Goal: Task Accomplishment & Management: Use online tool/utility

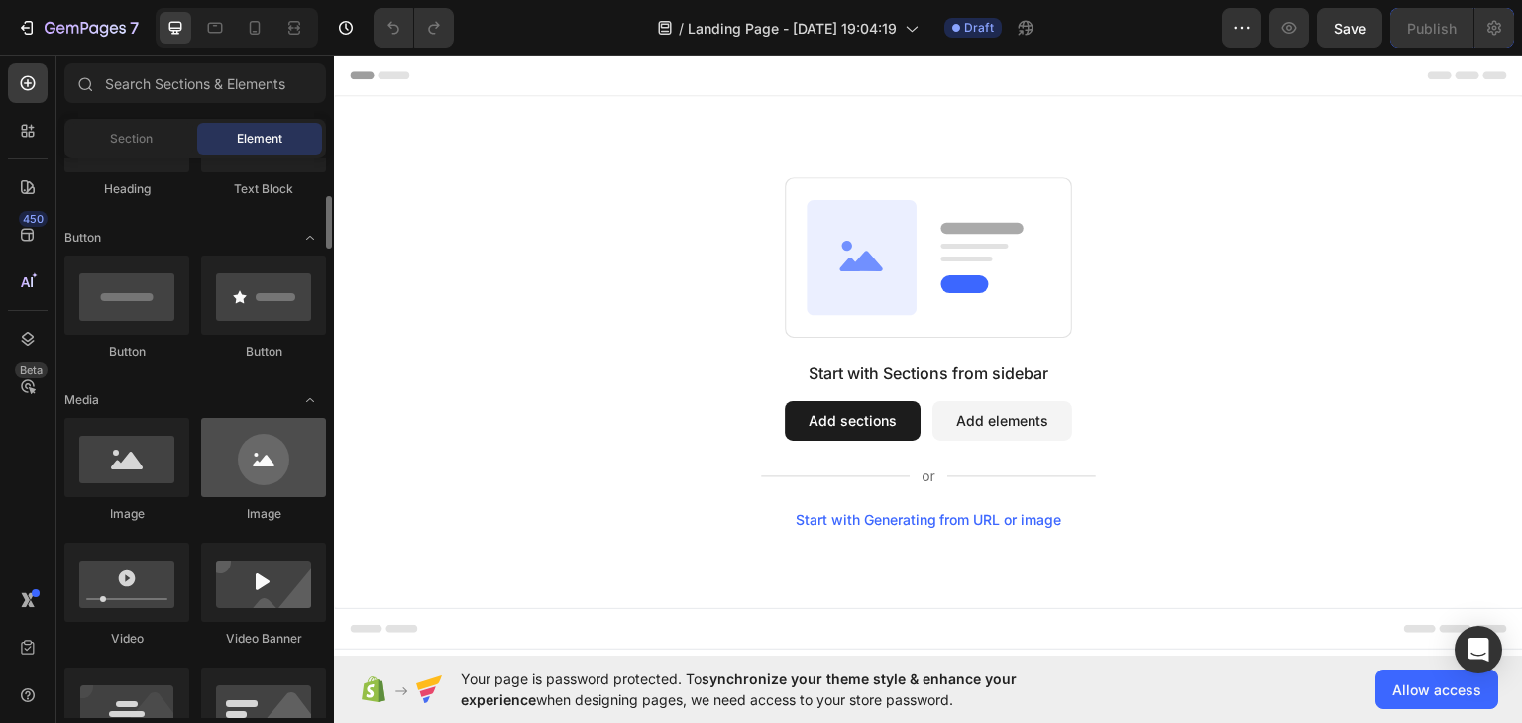
scroll to position [495, 0]
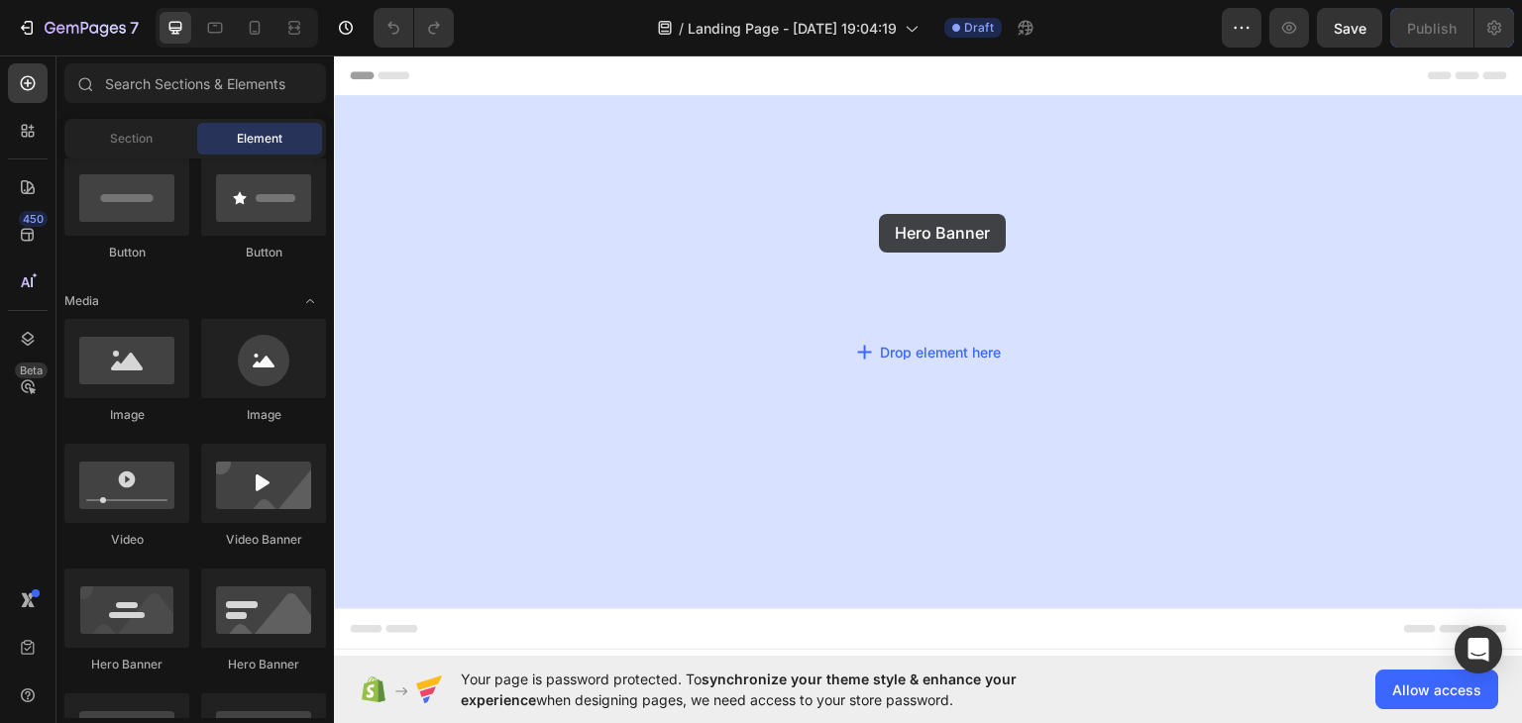
drag, startPoint x: 588, startPoint y: 681, endPoint x: 843, endPoint y: 299, distance: 459.2
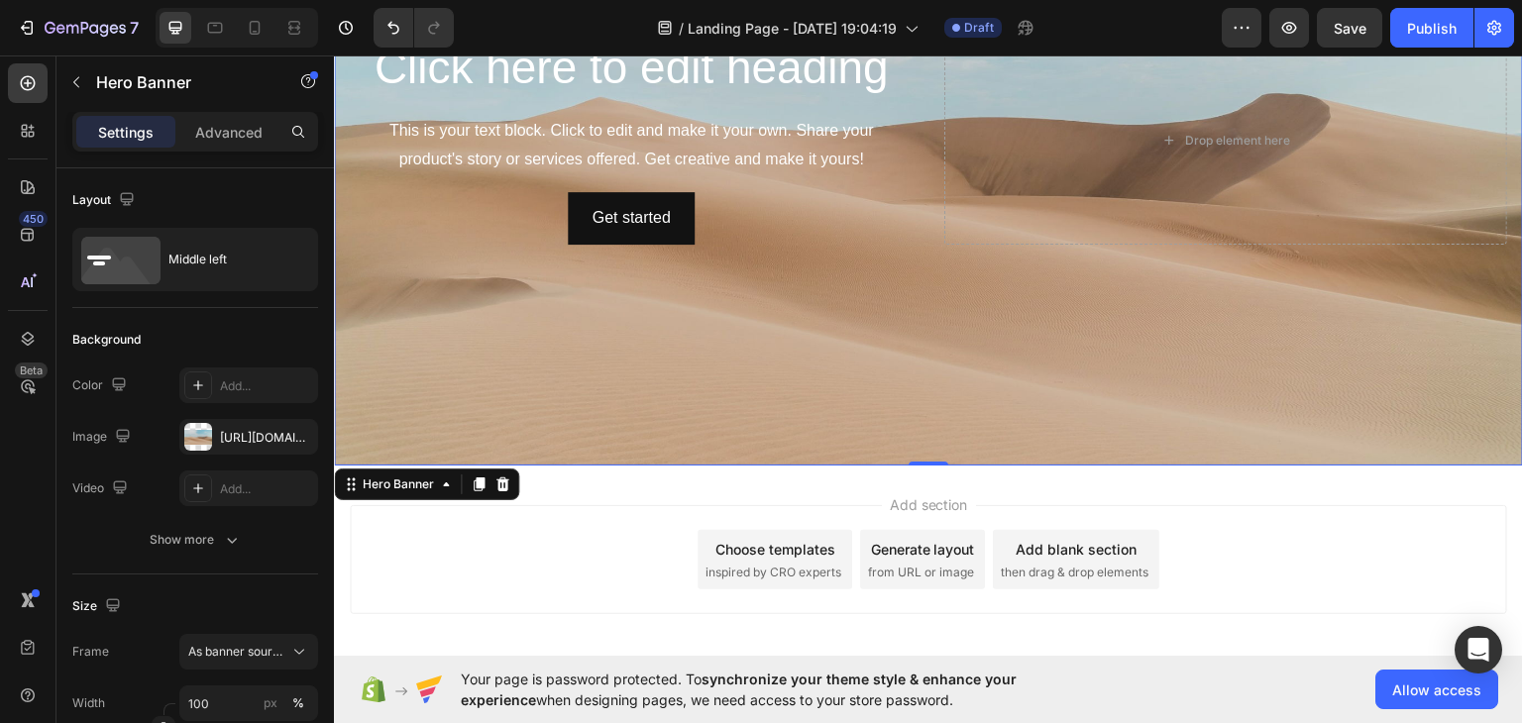
scroll to position [297, 0]
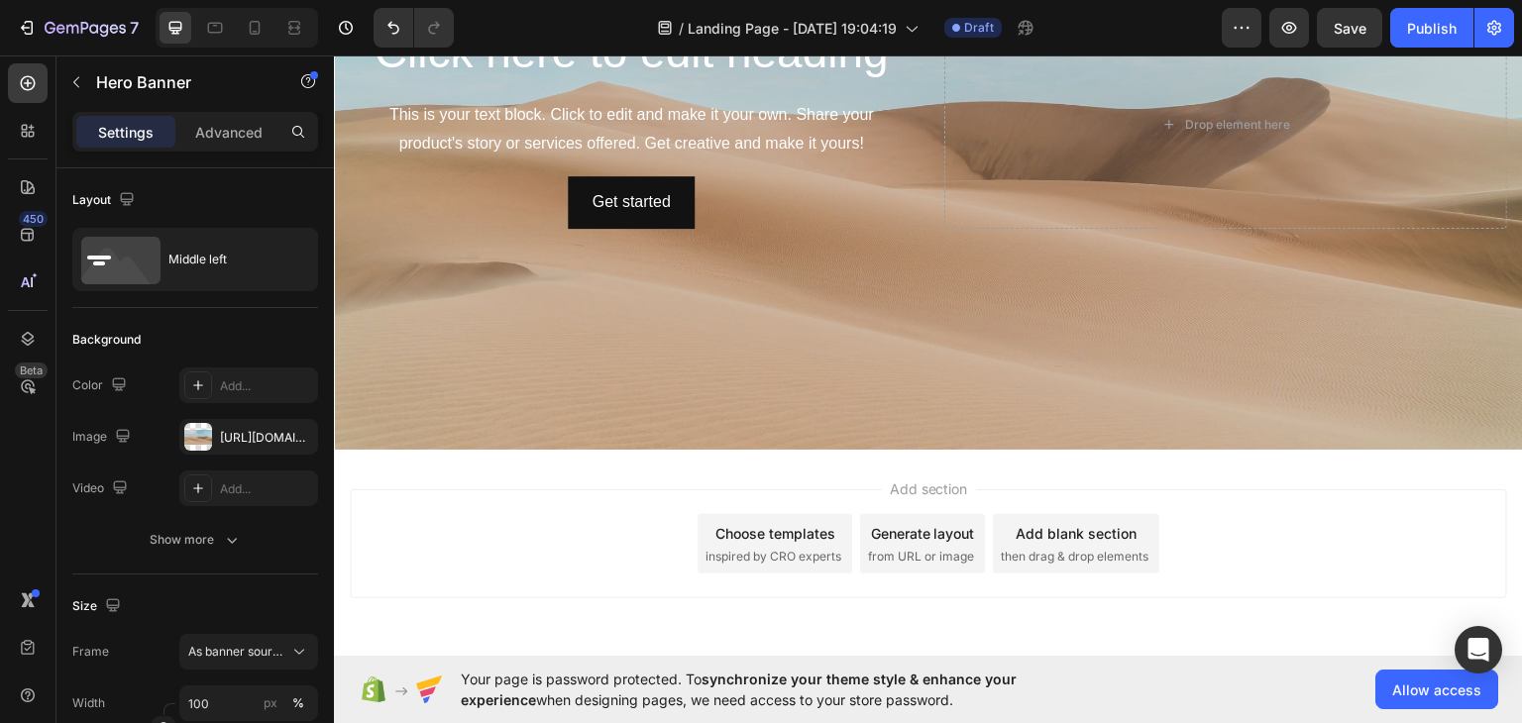
click at [773, 551] on span "inspired by CRO experts" at bounding box center [773, 556] width 136 height 18
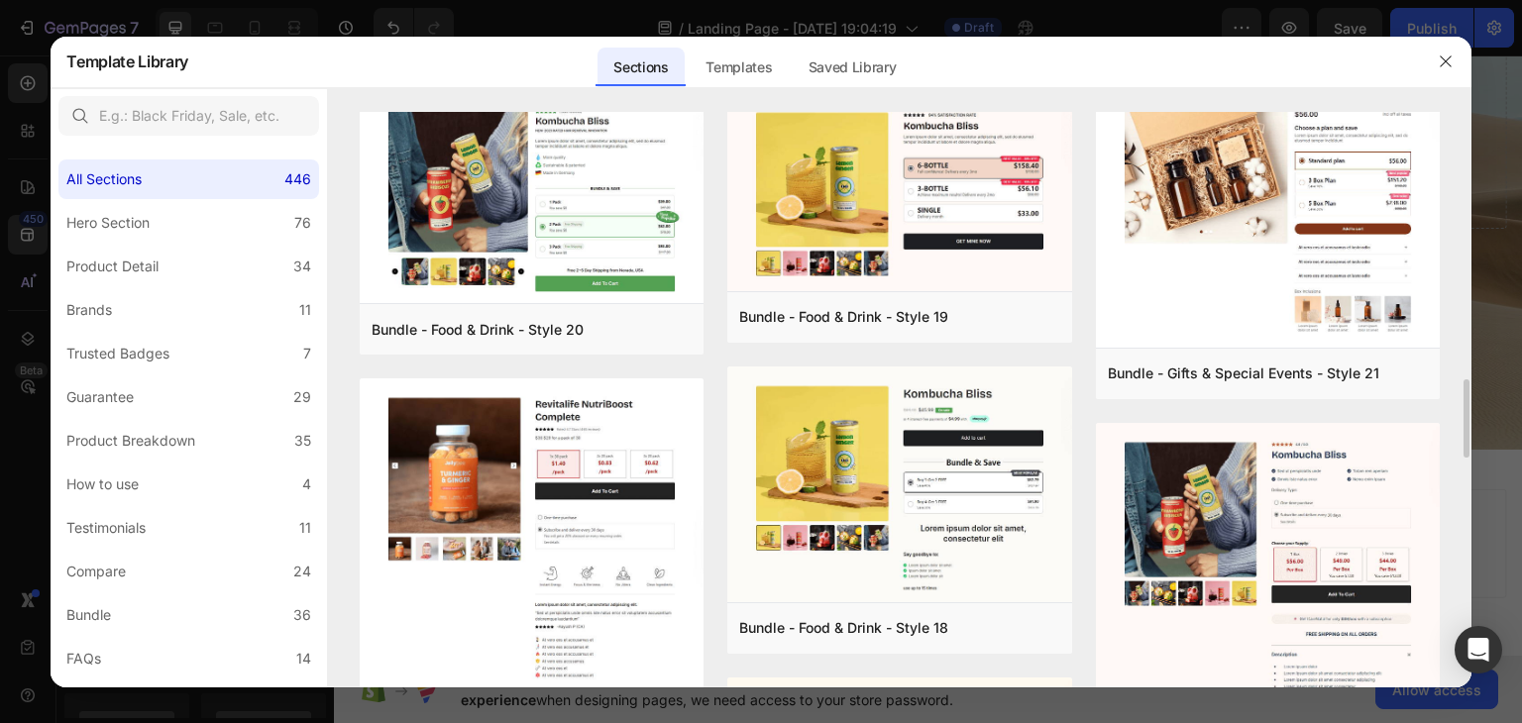
scroll to position [2264, 0]
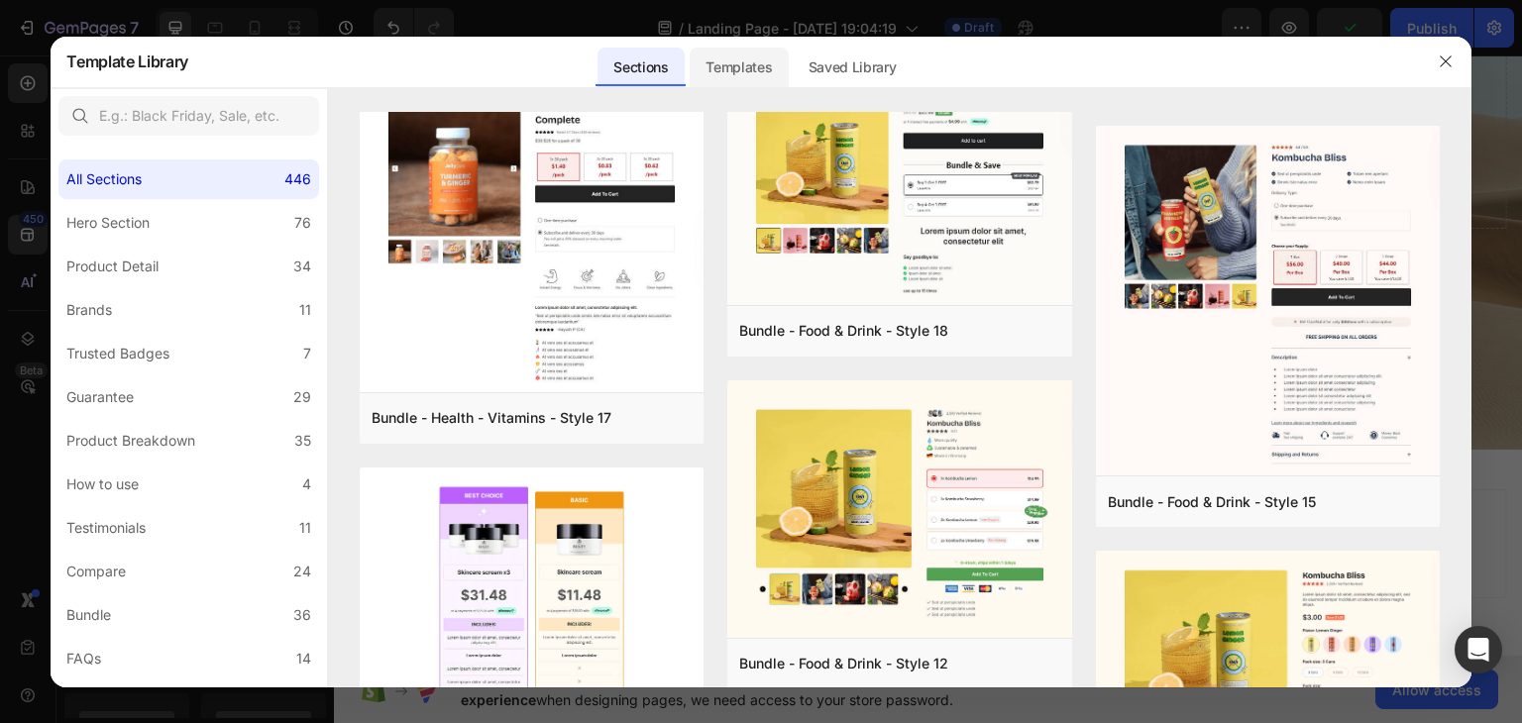
click at [0, 0] on div "Templates" at bounding box center [0, 0] width 0 height 0
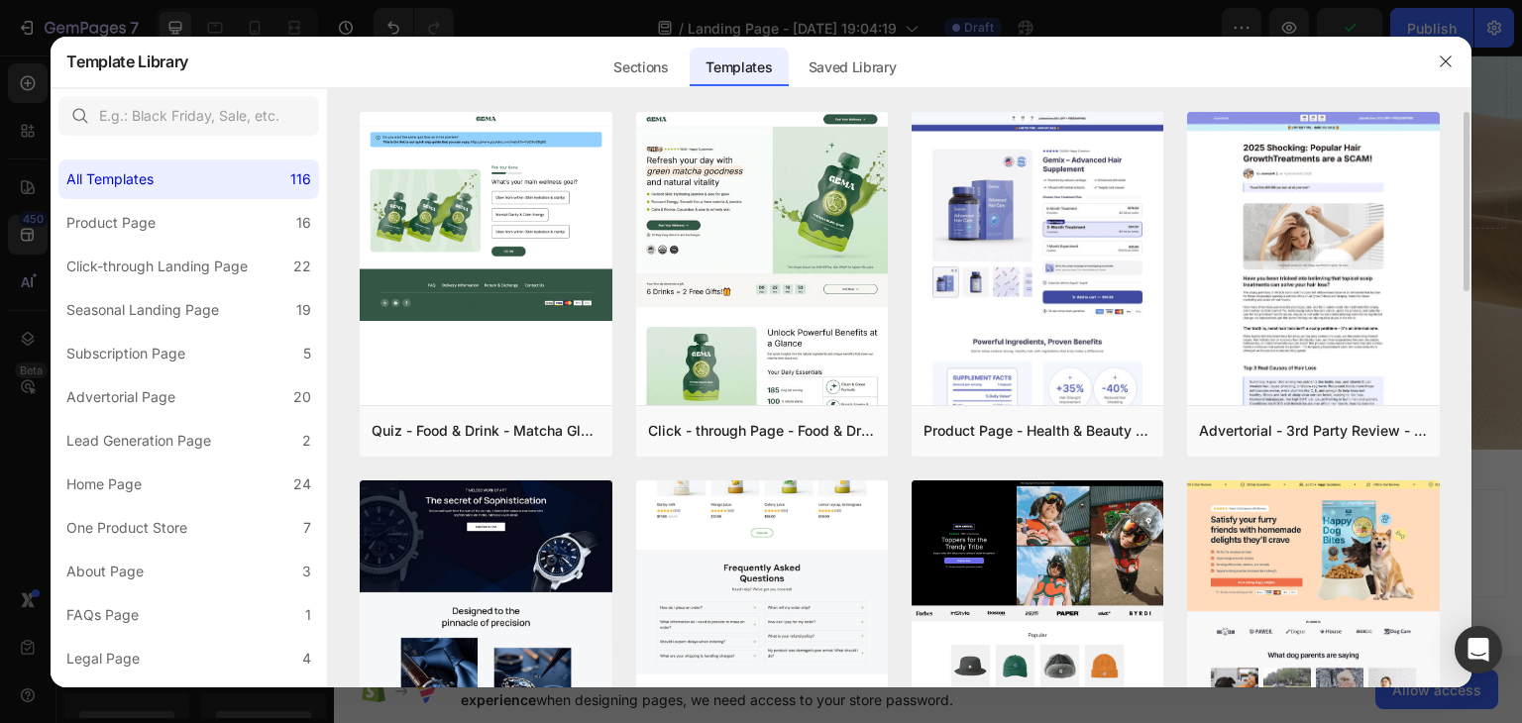
click at [751, 531] on img at bounding box center [762, 261] width 252 height 1025
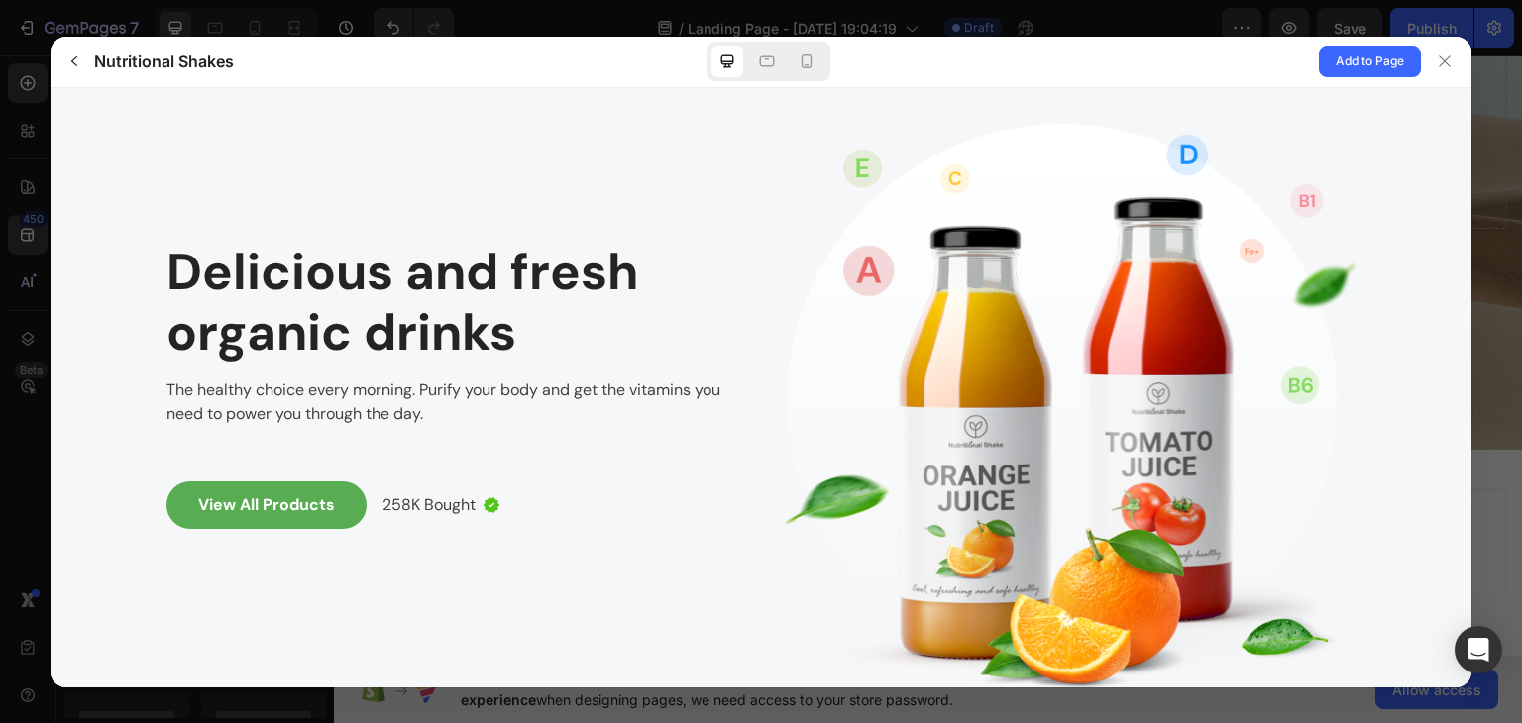
scroll to position [0, 0]
click at [1340, 53] on span "Add to Page" at bounding box center [1370, 62] width 68 height 24
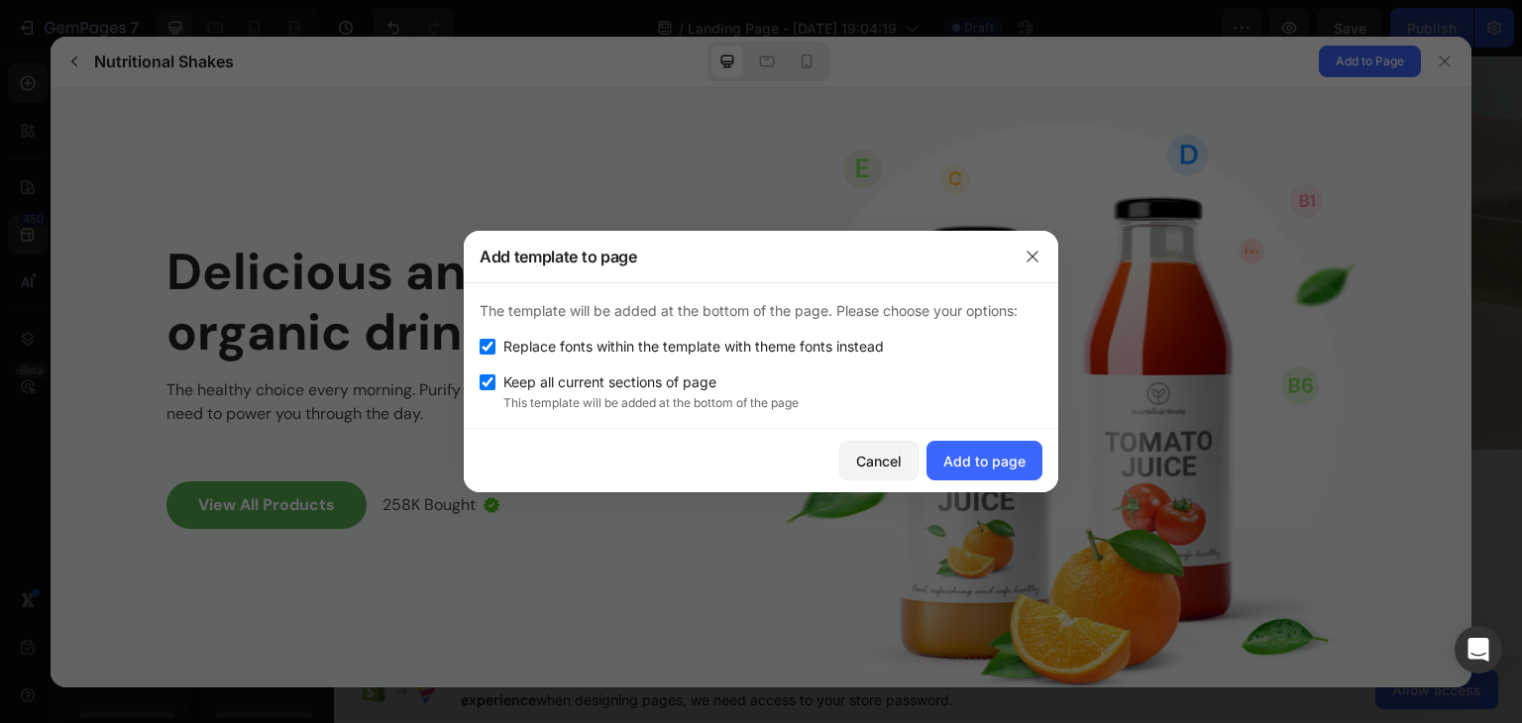
click at [491, 354] on div "Replace fonts within the template with theme fonts instead" at bounding box center [761, 347] width 563 height 24
checkbox input "false"
click at [975, 469] on div "Add to page" at bounding box center [984, 461] width 82 height 21
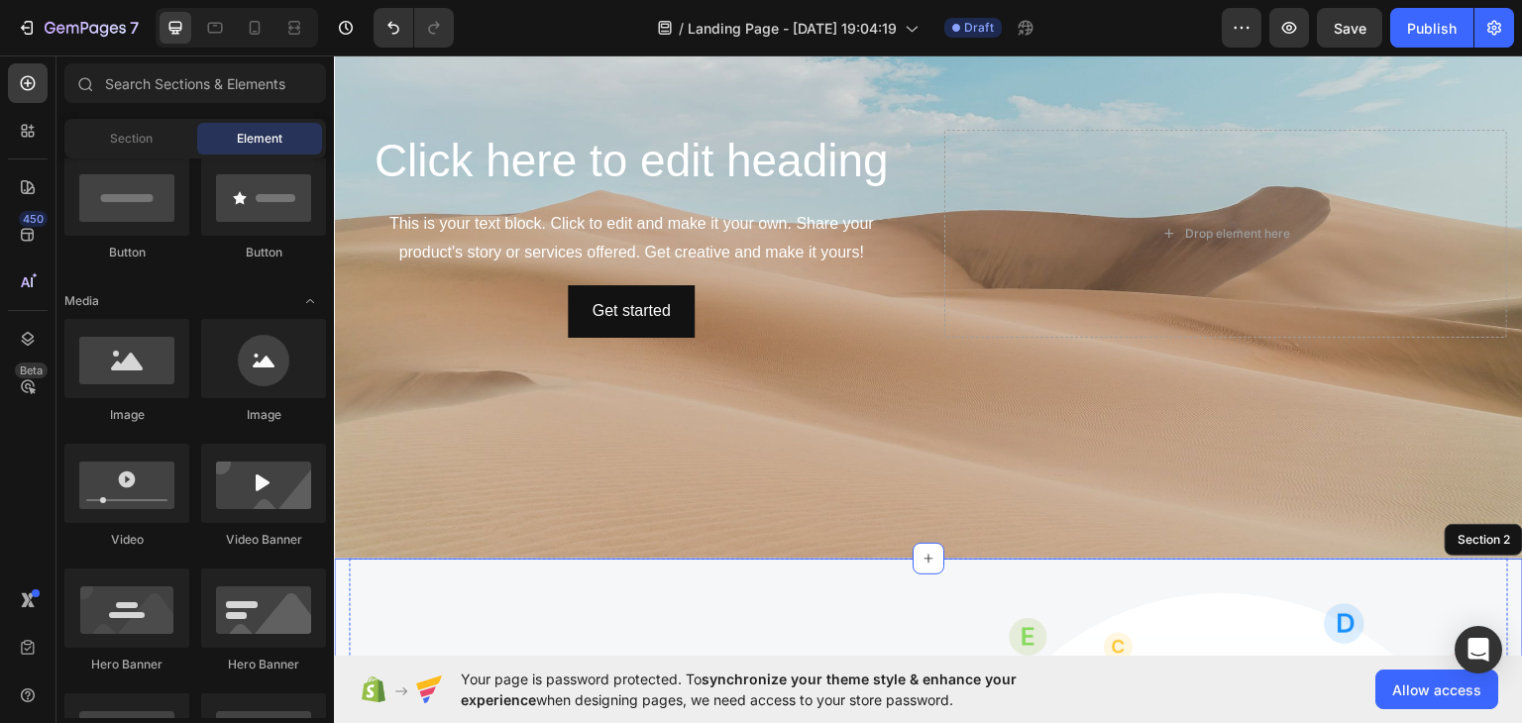
scroll to position [187, 0]
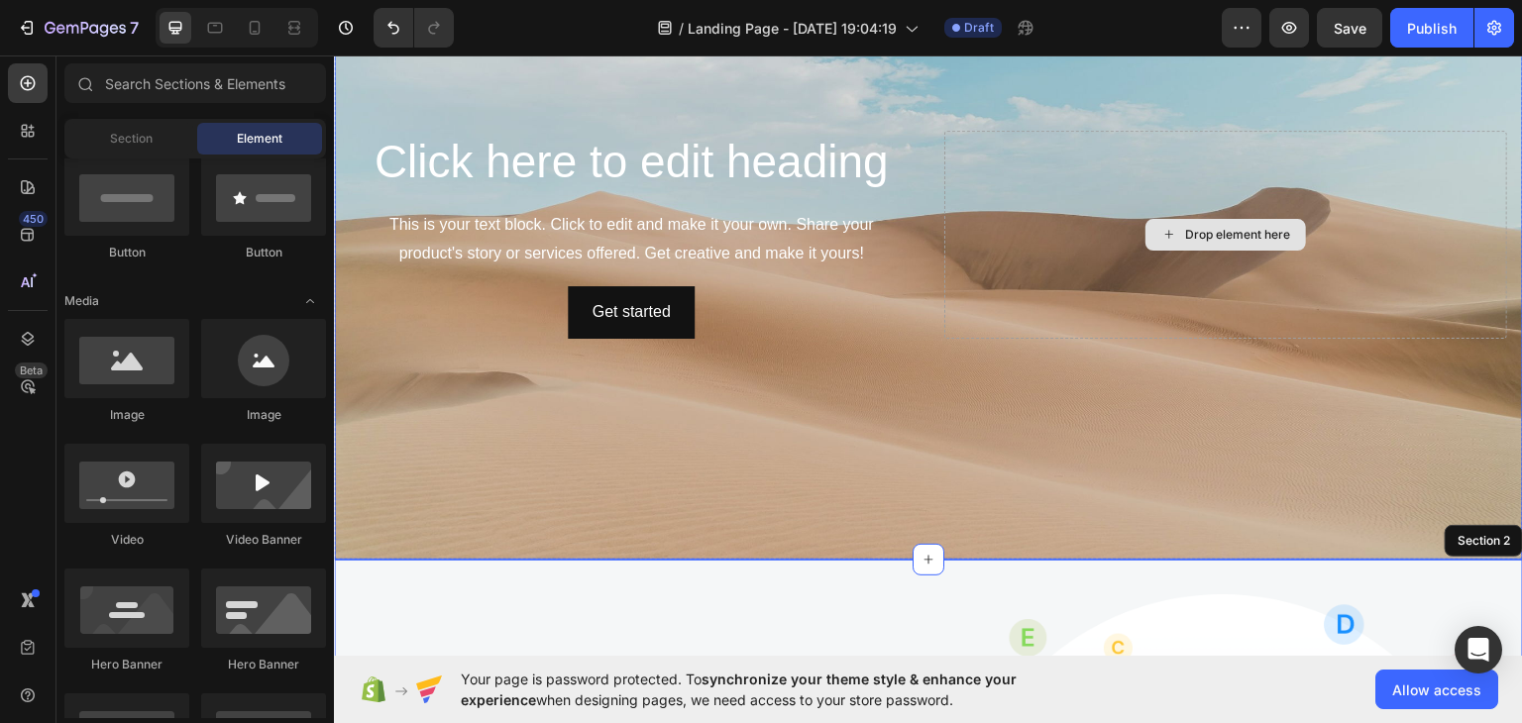
click at [1145, 238] on div "Drop element here" at bounding box center [1225, 234] width 161 height 32
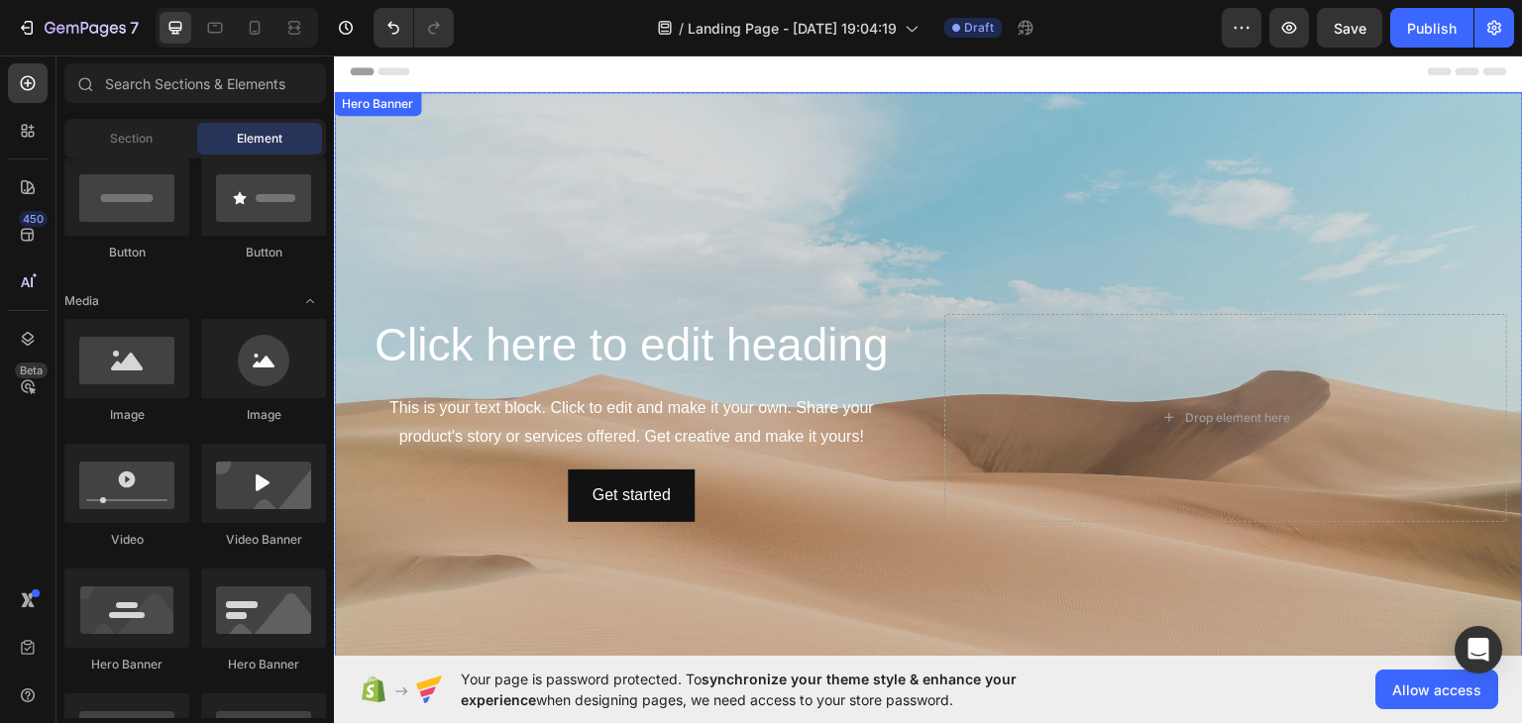
scroll to position [0, 0]
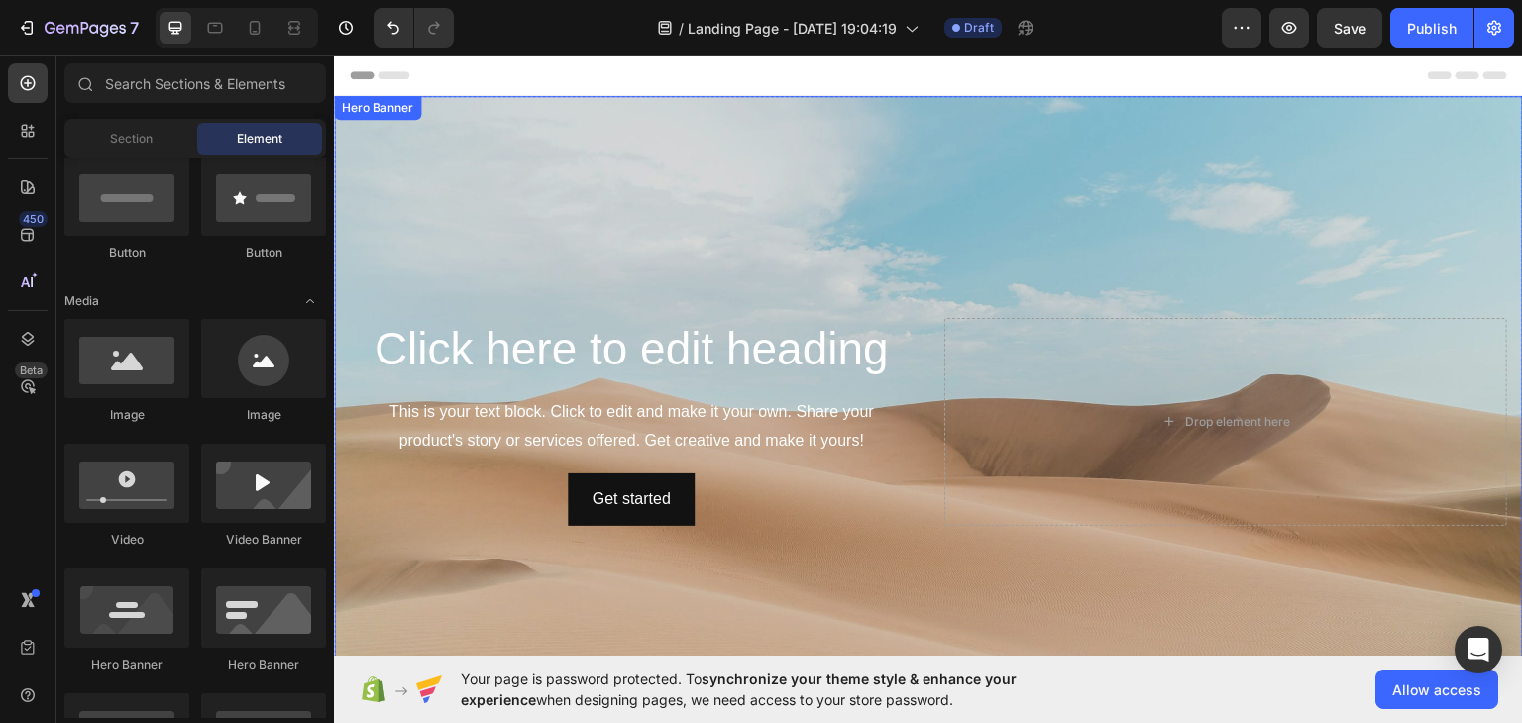
click at [1378, 221] on div "Background Image" at bounding box center [928, 420] width 1189 height 651
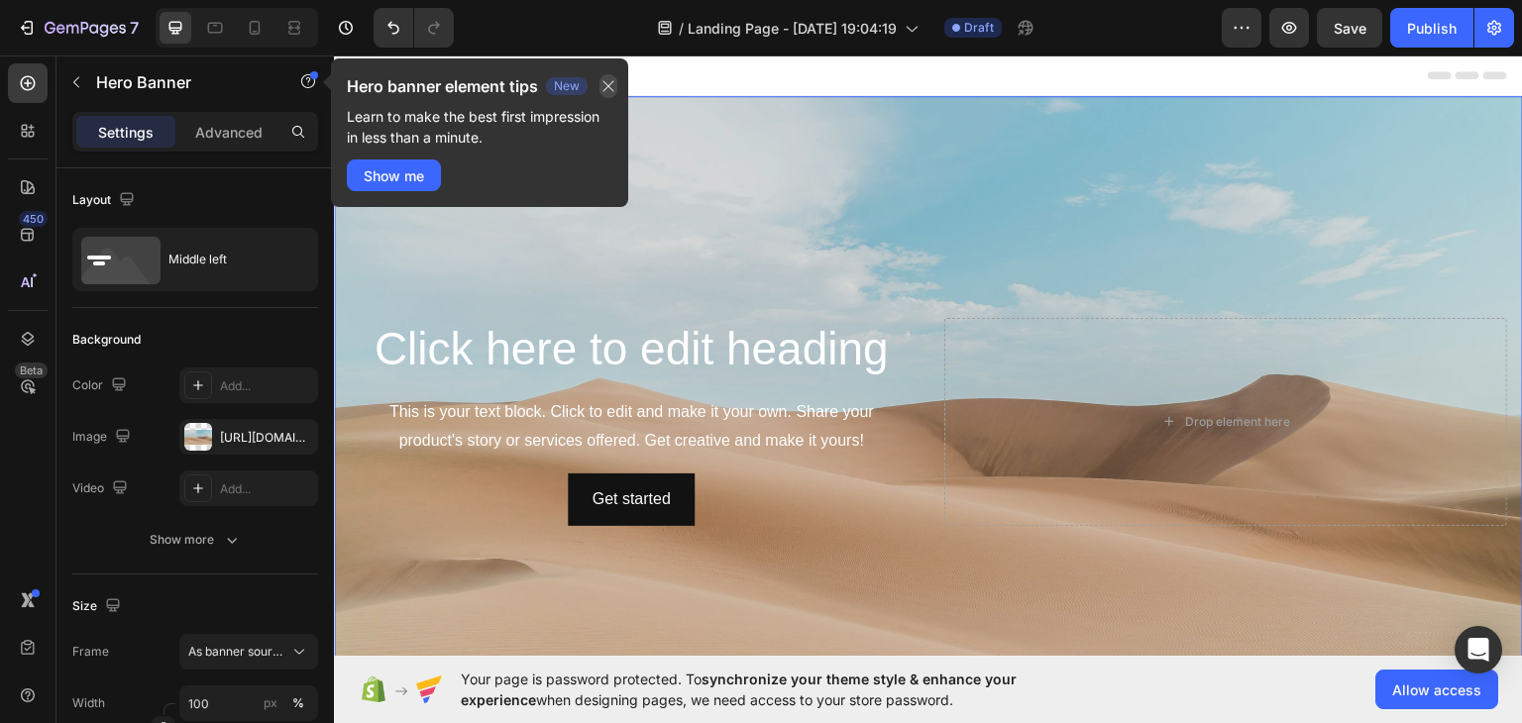
click at [614, 88] on icon "button" at bounding box center [608, 86] width 16 height 16
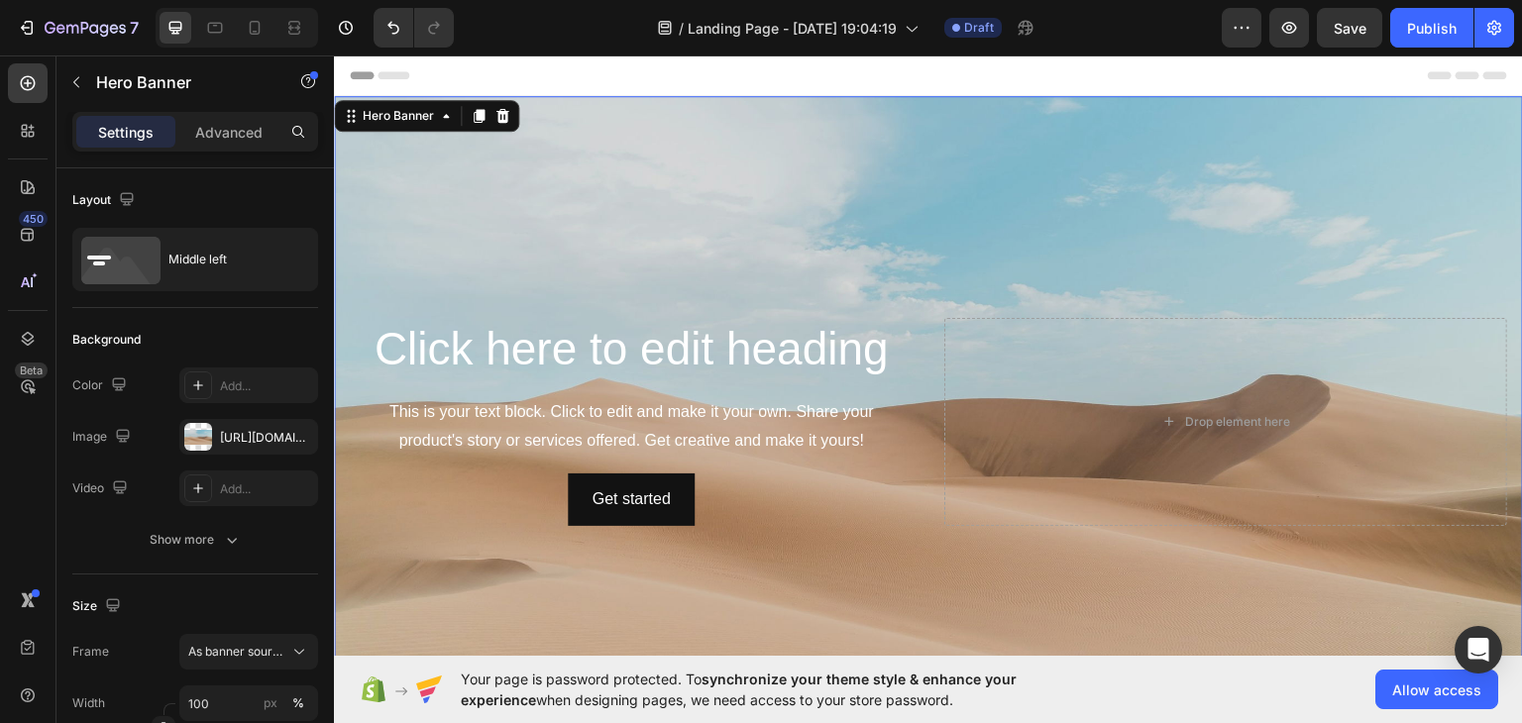
click at [752, 200] on div "Background Image" at bounding box center [928, 420] width 1189 height 651
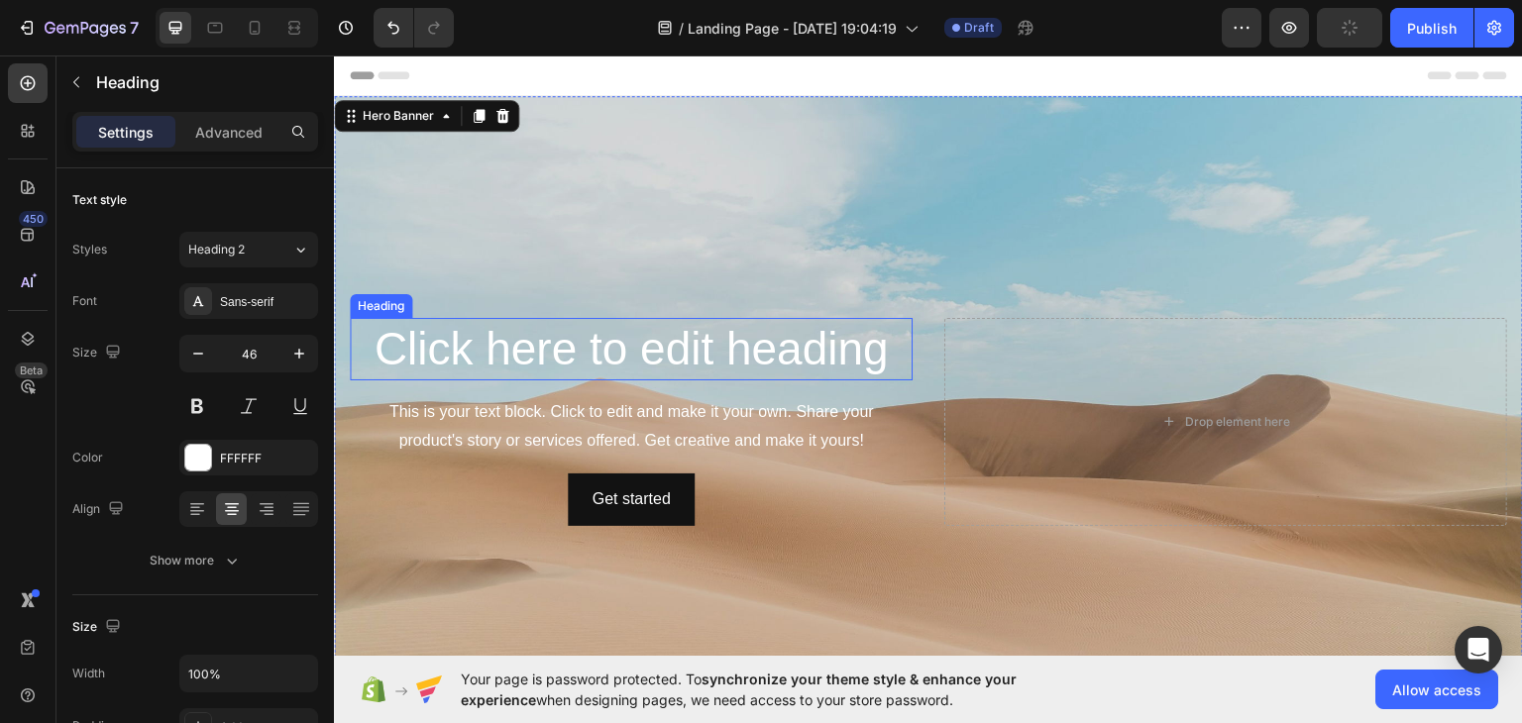
click at [644, 350] on h2 "Click here to edit heading" at bounding box center [631, 348] width 563 height 63
click at [886, 350] on h2 "Click here to edit heading" at bounding box center [631, 348] width 563 height 63
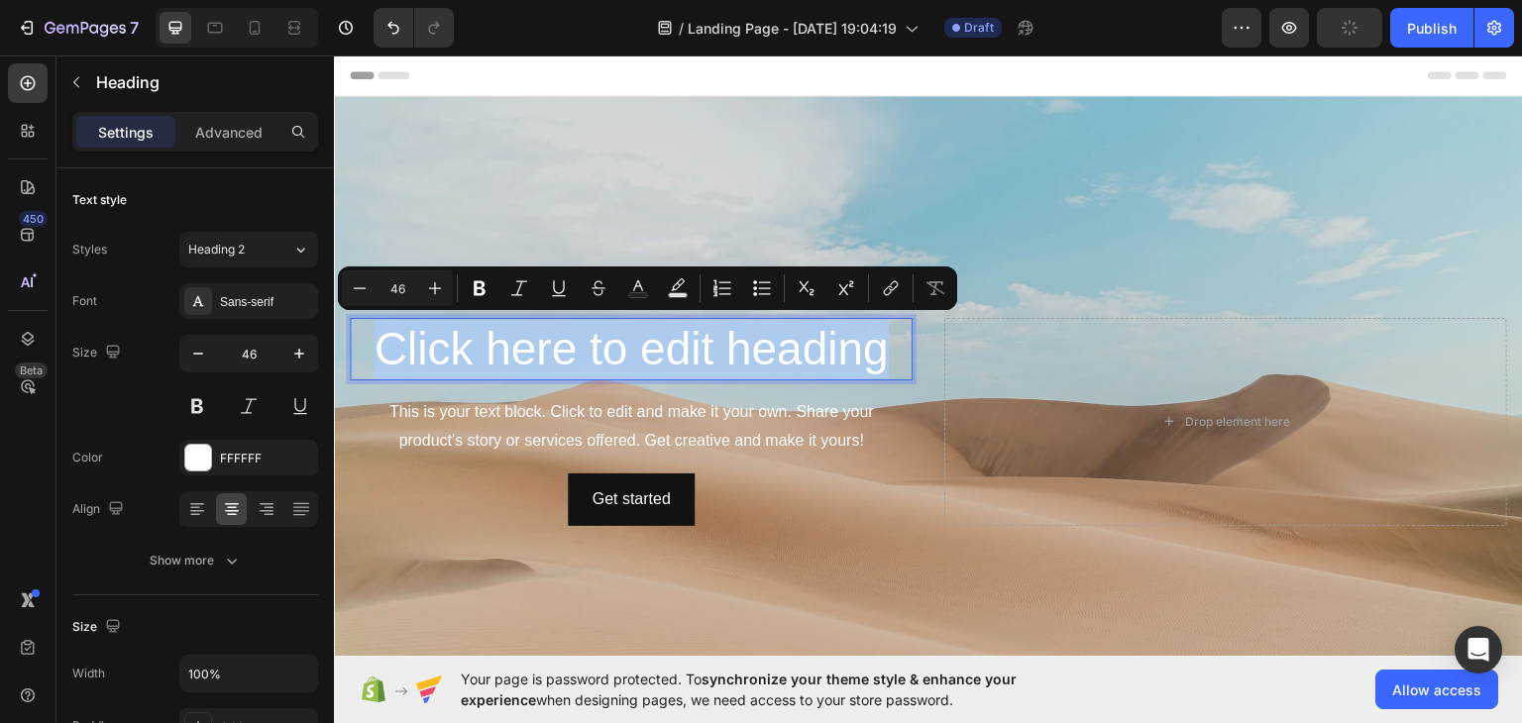
drag, startPoint x: 886, startPoint y: 350, endPoint x: 366, endPoint y: 363, distance: 520.4
click at [366, 363] on p "Click here to edit heading" at bounding box center [631, 348] width 559 height 59
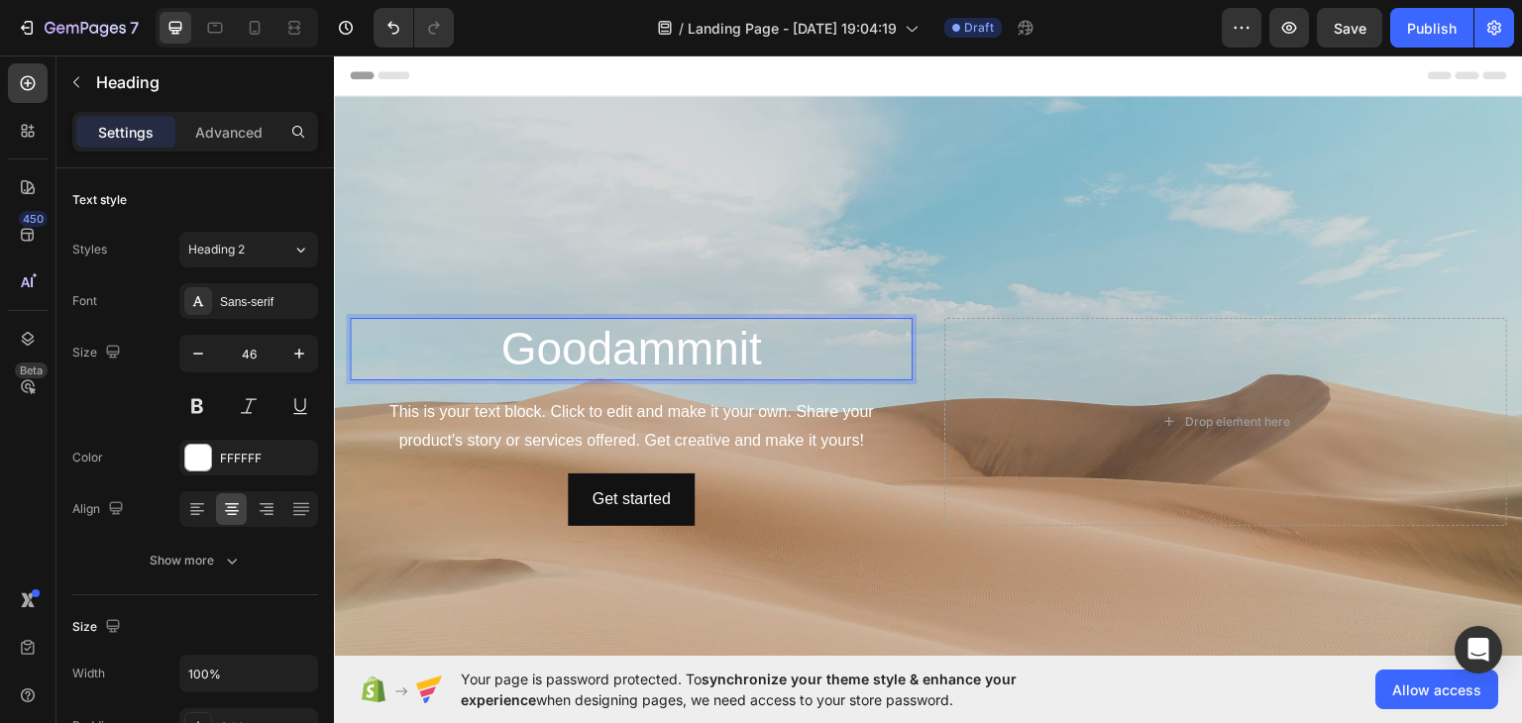
click at [797, 351] on p "Goodammnit" at bounding box center [631, 348] width 559 height 59
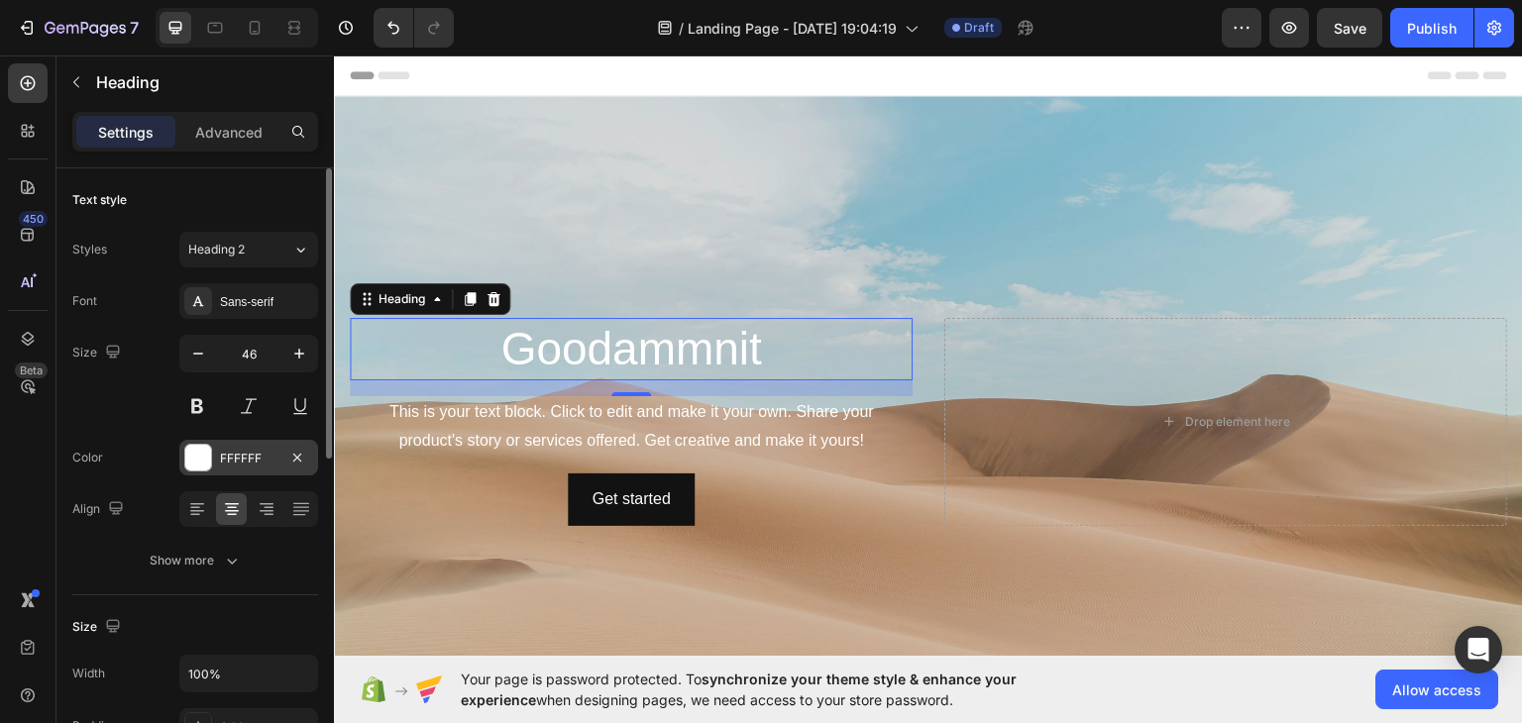
click at [220, 460] on div "FFFFFF" at bounding box center [248, 459] width 57 height 18
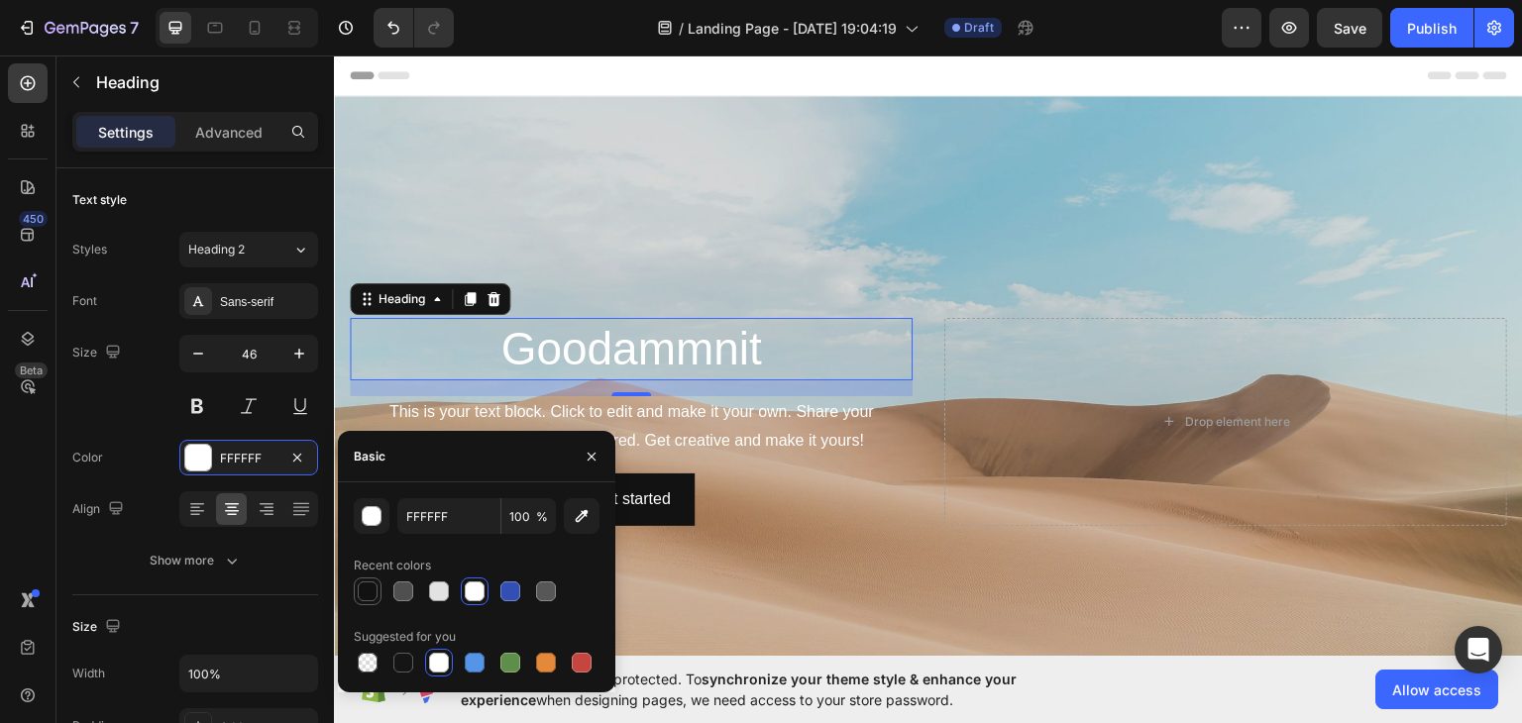
click at [365, 588] on div at bounding box center [368, 592] width 20 height 20
type input "121212"
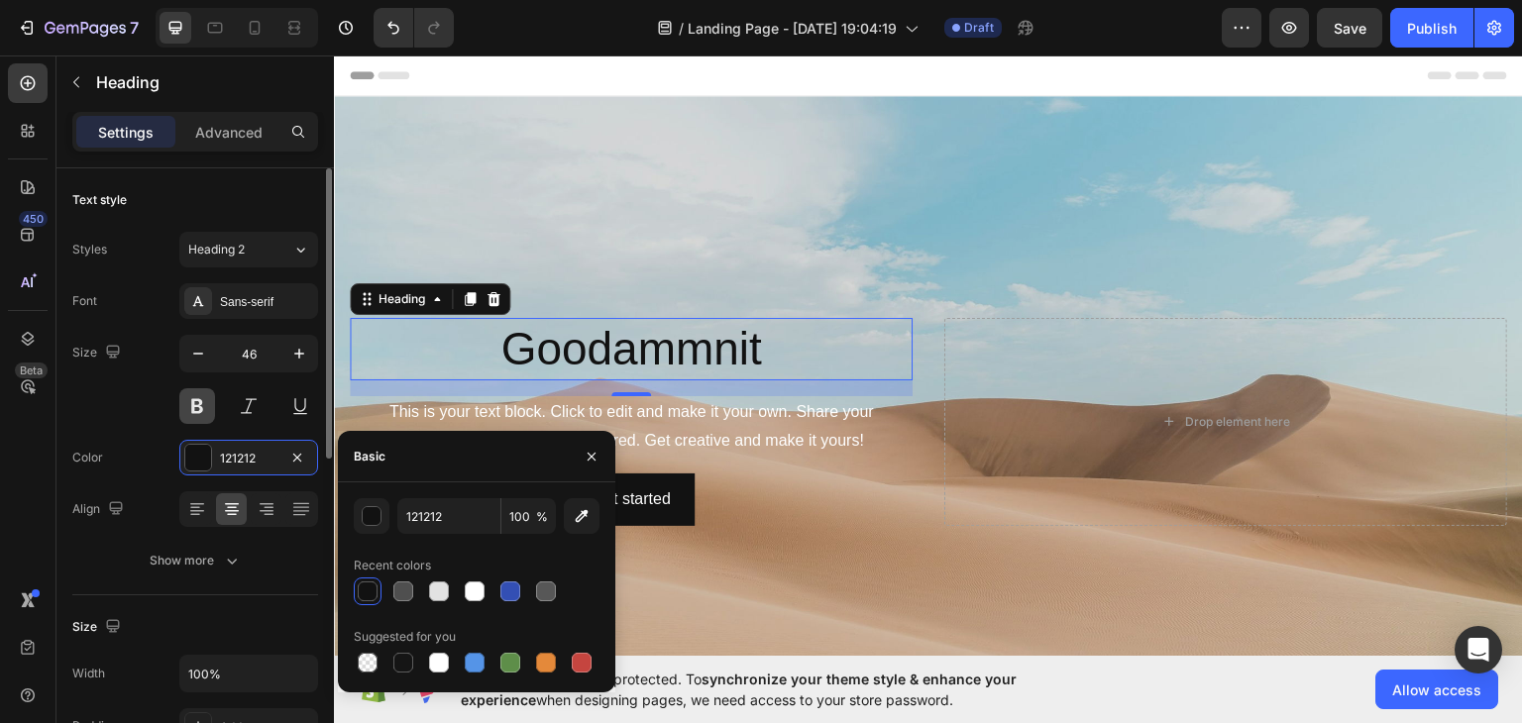
click at [196, 411] on button at bounding box center [197, 406] width 36 height 36
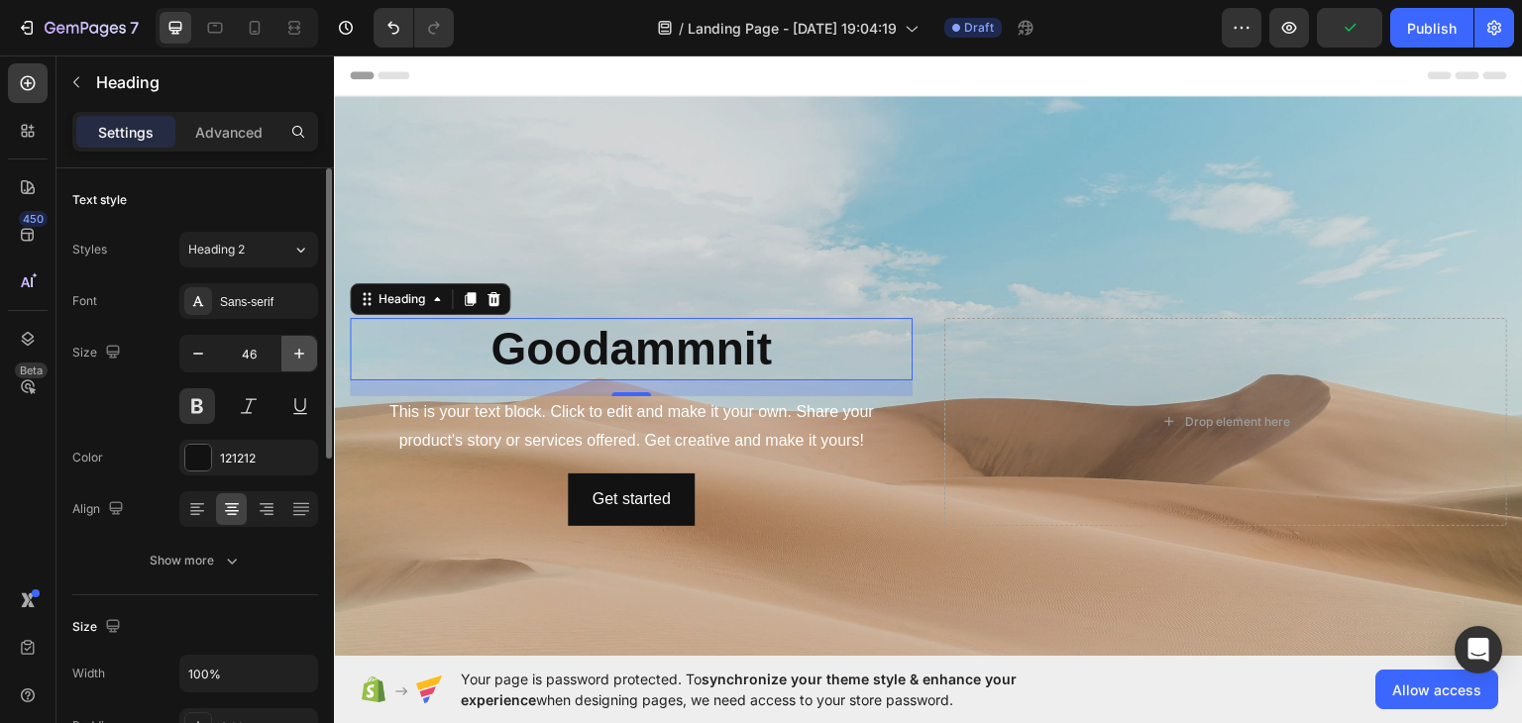
click at [307, 344] on icon "button" at bounding box center [299, 354] width 20 height 20
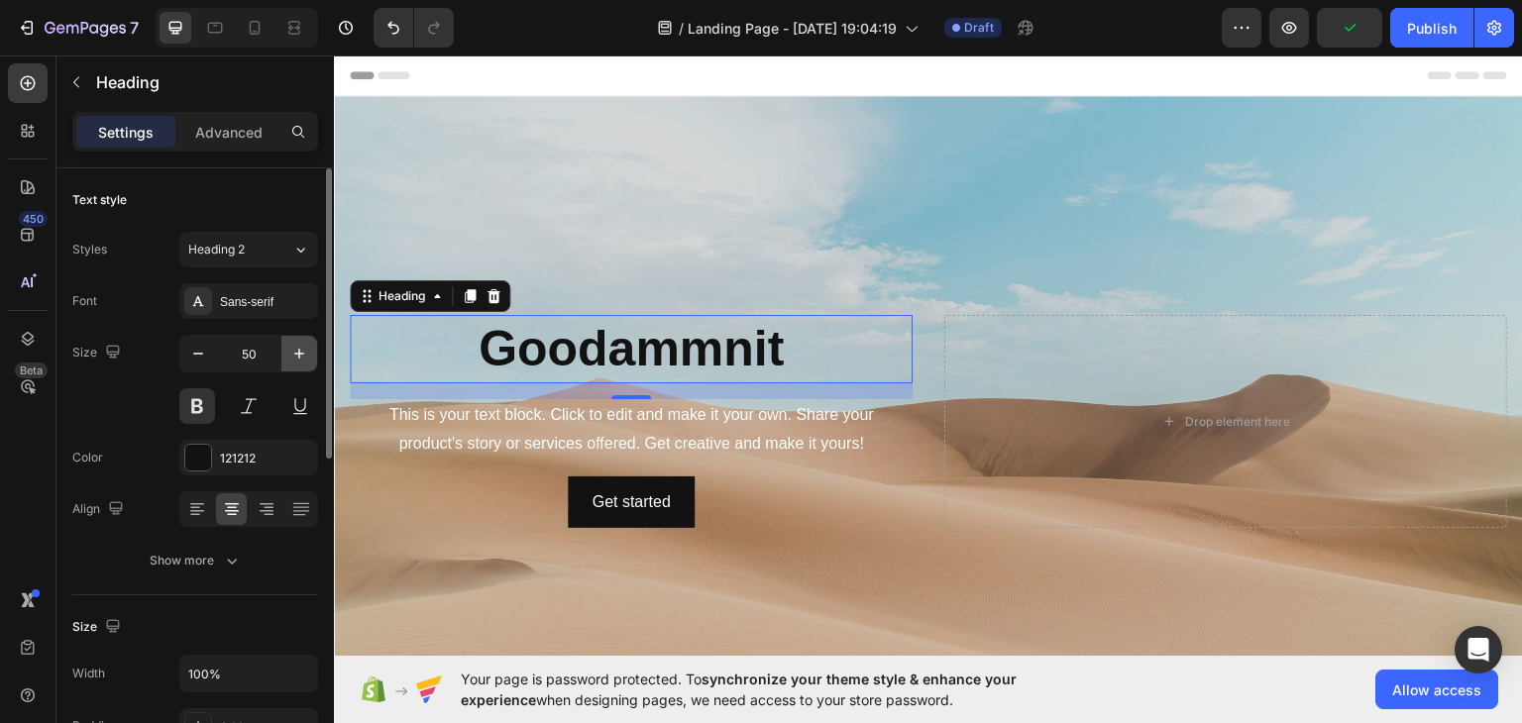
click at [307, 344] on icon "button" at bounding box center [299, 354] width 20 height 20
type input "52"
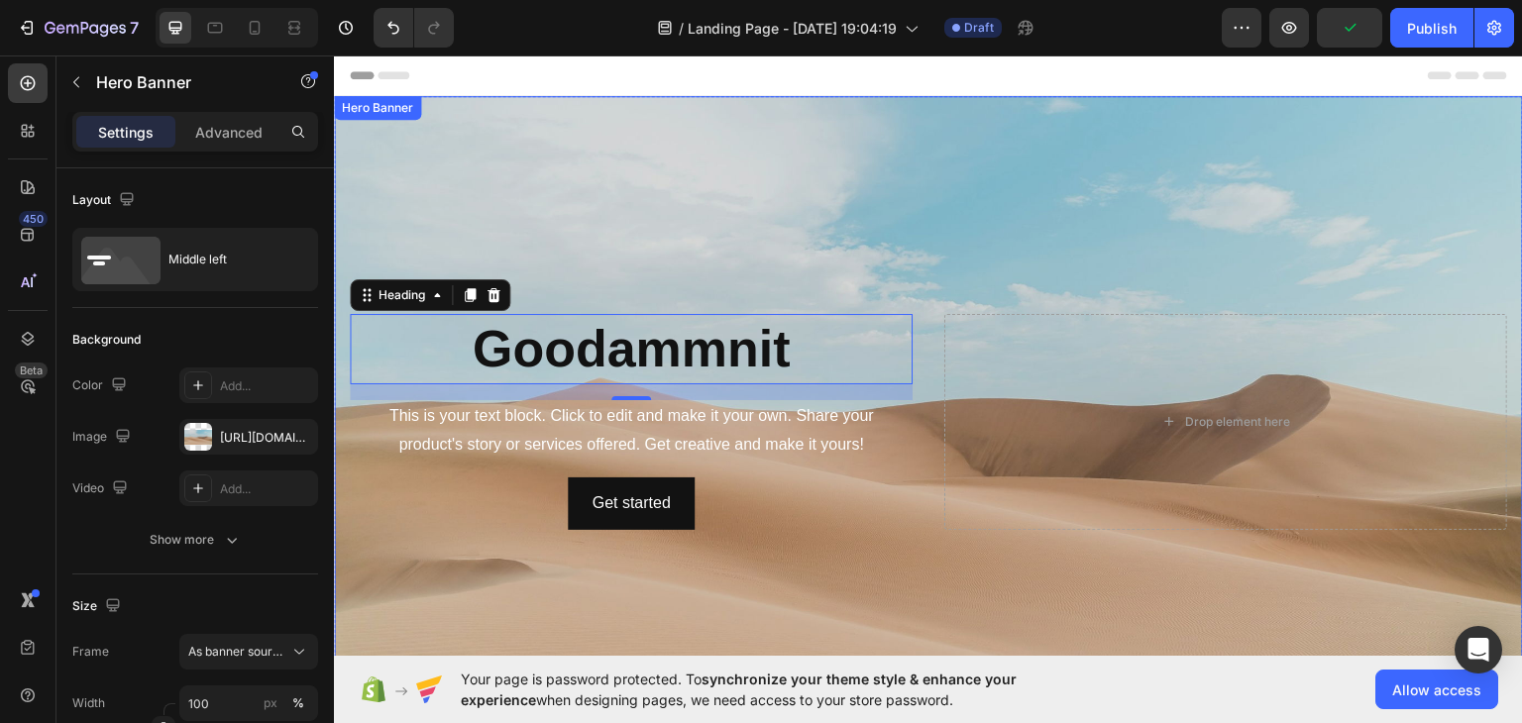
click at [972, 241] on div "Background Image" at bounding box center [928, 420] width 1189 height 651
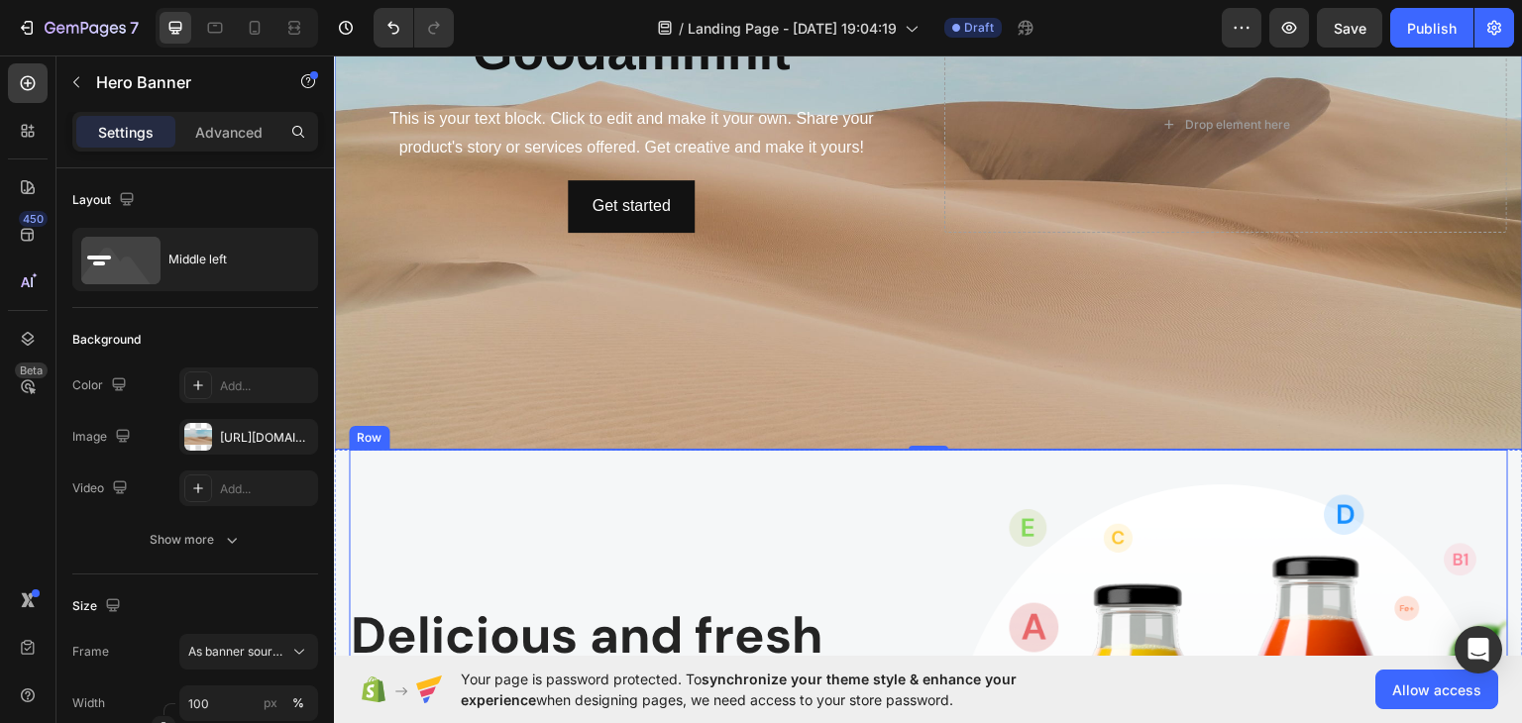
scroll to position [495, 0]
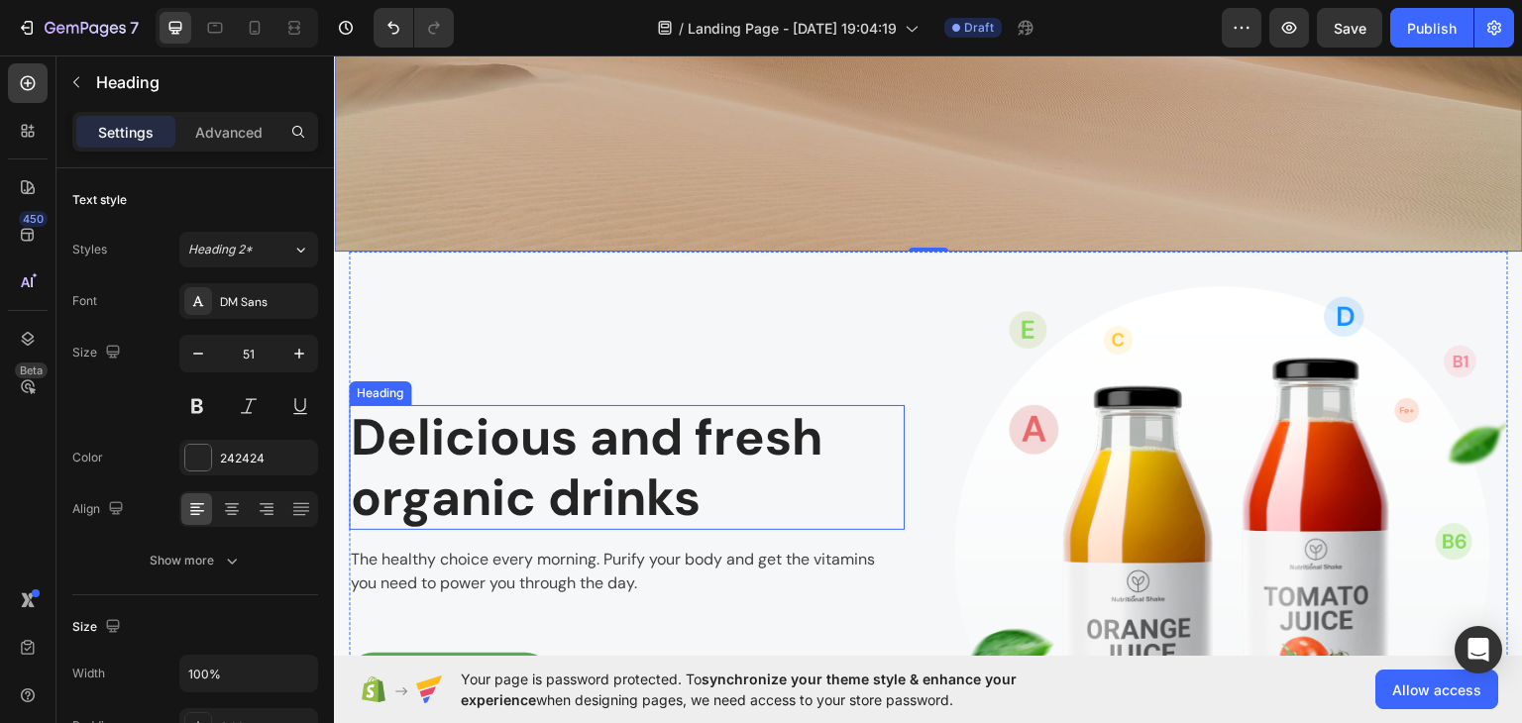
click at [696, 485] on p "Delicious and fresh organic drinks" at bounding box center [627, 466] width 552 height 121
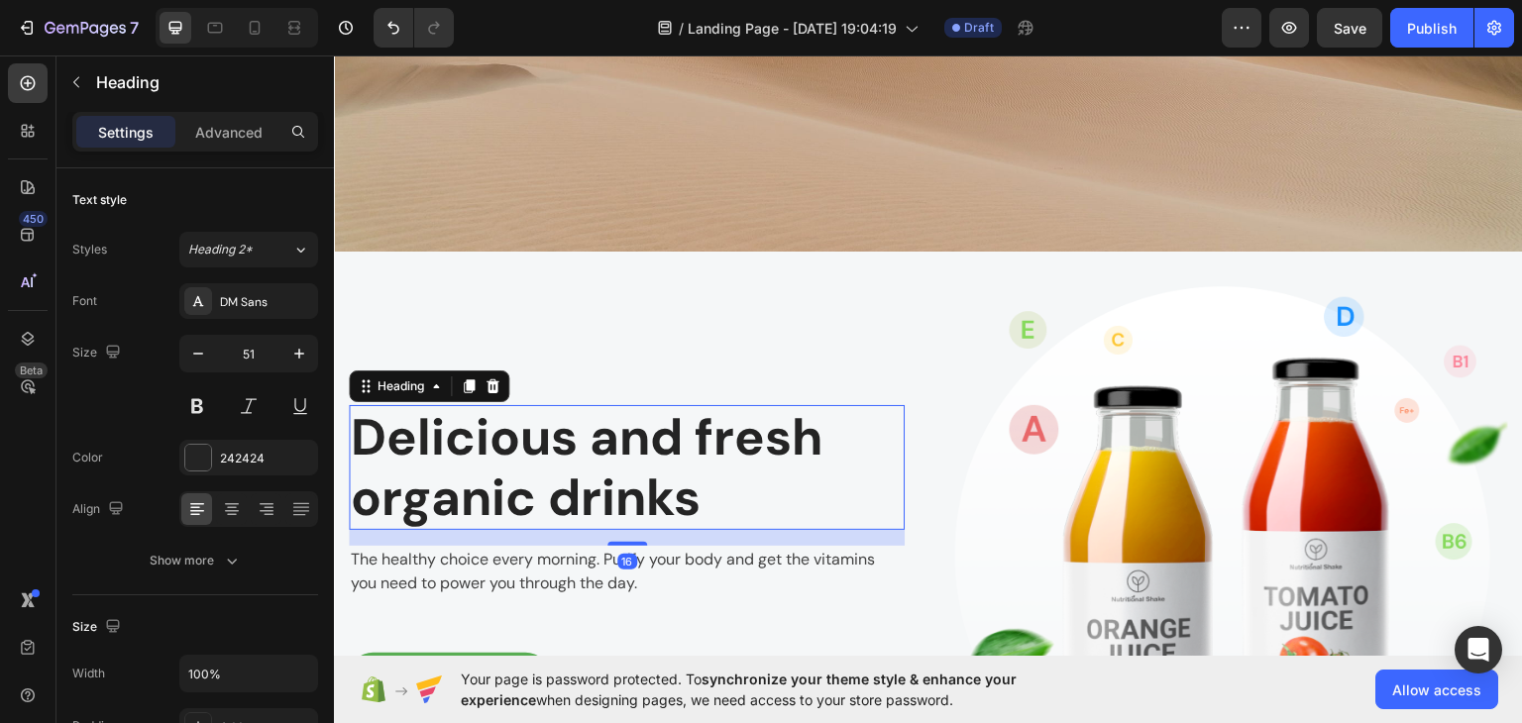
click at [696, 484] on p "Delicious and fresh organic drinks" at bounding box center [627, 466] width 552 height 121
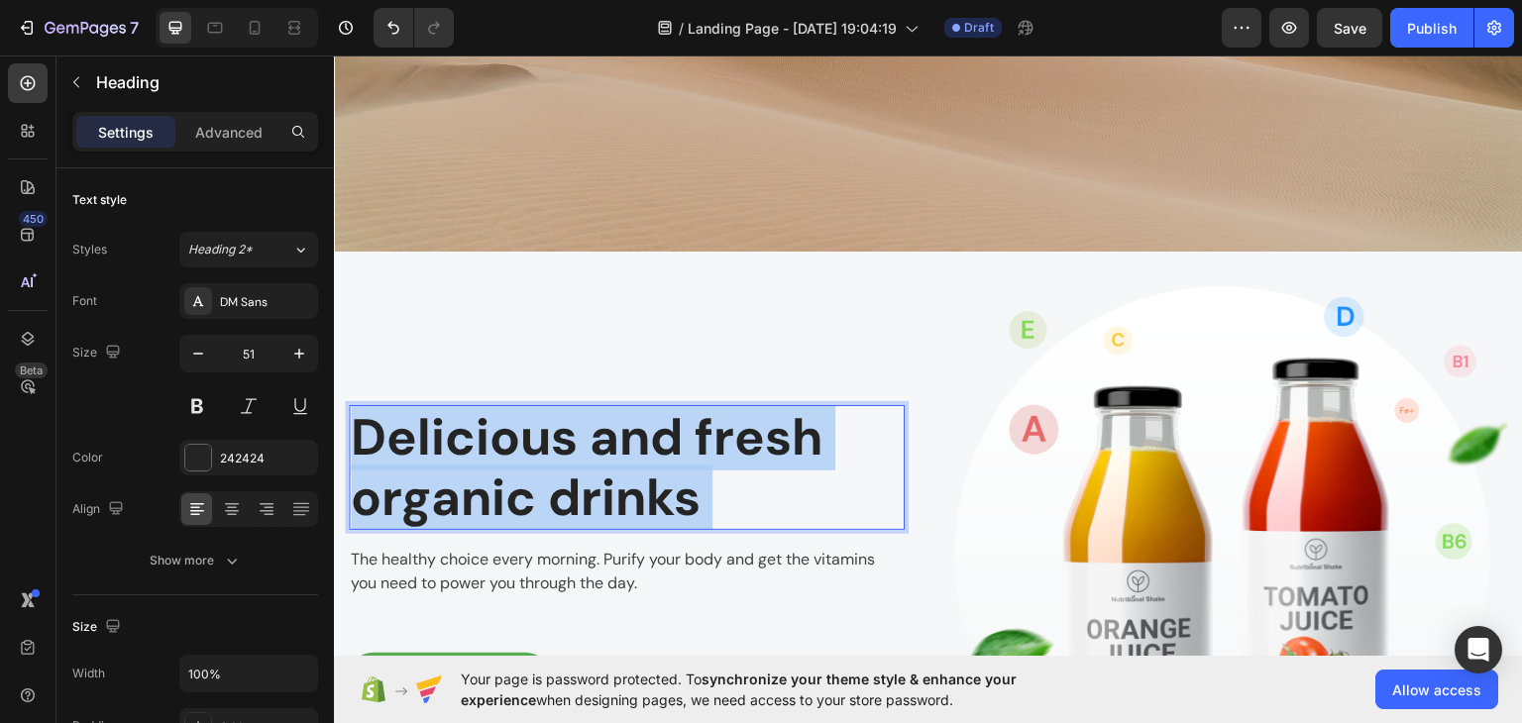
drag, startPoint x: 724, startPoint y: 488, endPoint x: 631, endPoint y: 487, distance: 93.2
click at [417, 457] on p "Delicious and fresh organic drinks" at bounding box center [627, 466] width 552 height 121
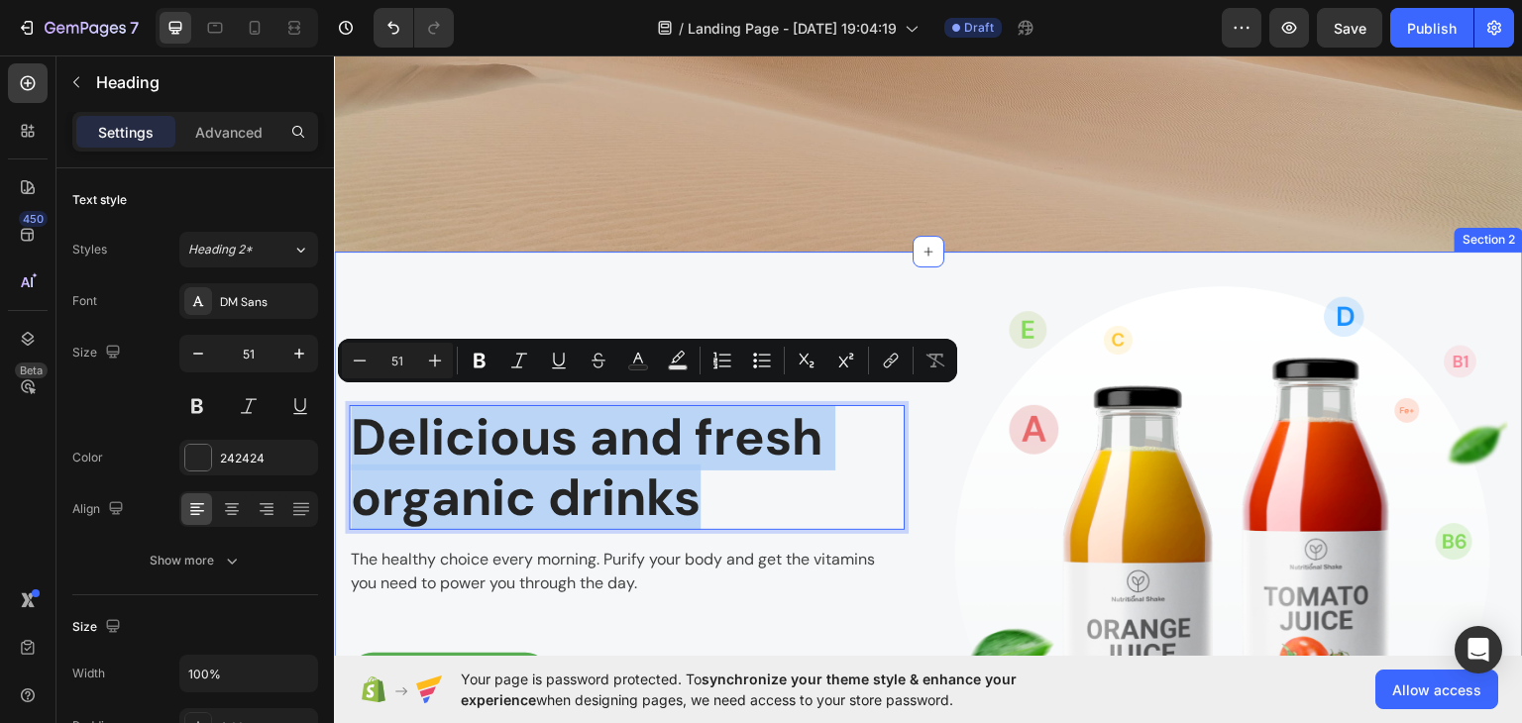
drag, startPoint x: 734, startPoint y: 490, endPoint x: 345, endPoint y: 430, distance: 394.1
click at [345, 430] on div "Delicious and fresh organic drinks Heading 16 The healthy choice every morning.…" at bounding box center [928, 563] width 1189 height 625
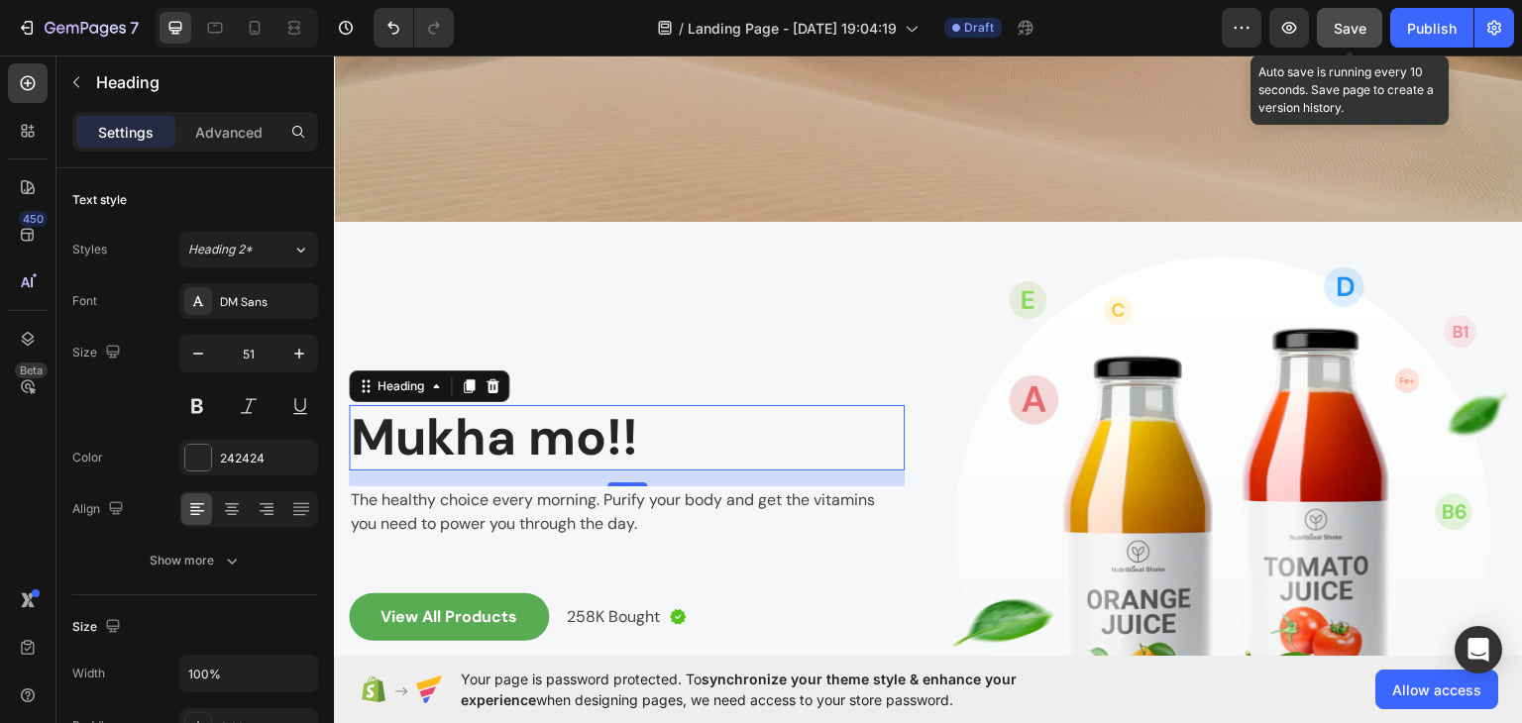
click at [1348, 37] on div "Save" at bounding box center [1350, 28] width 33 height 21
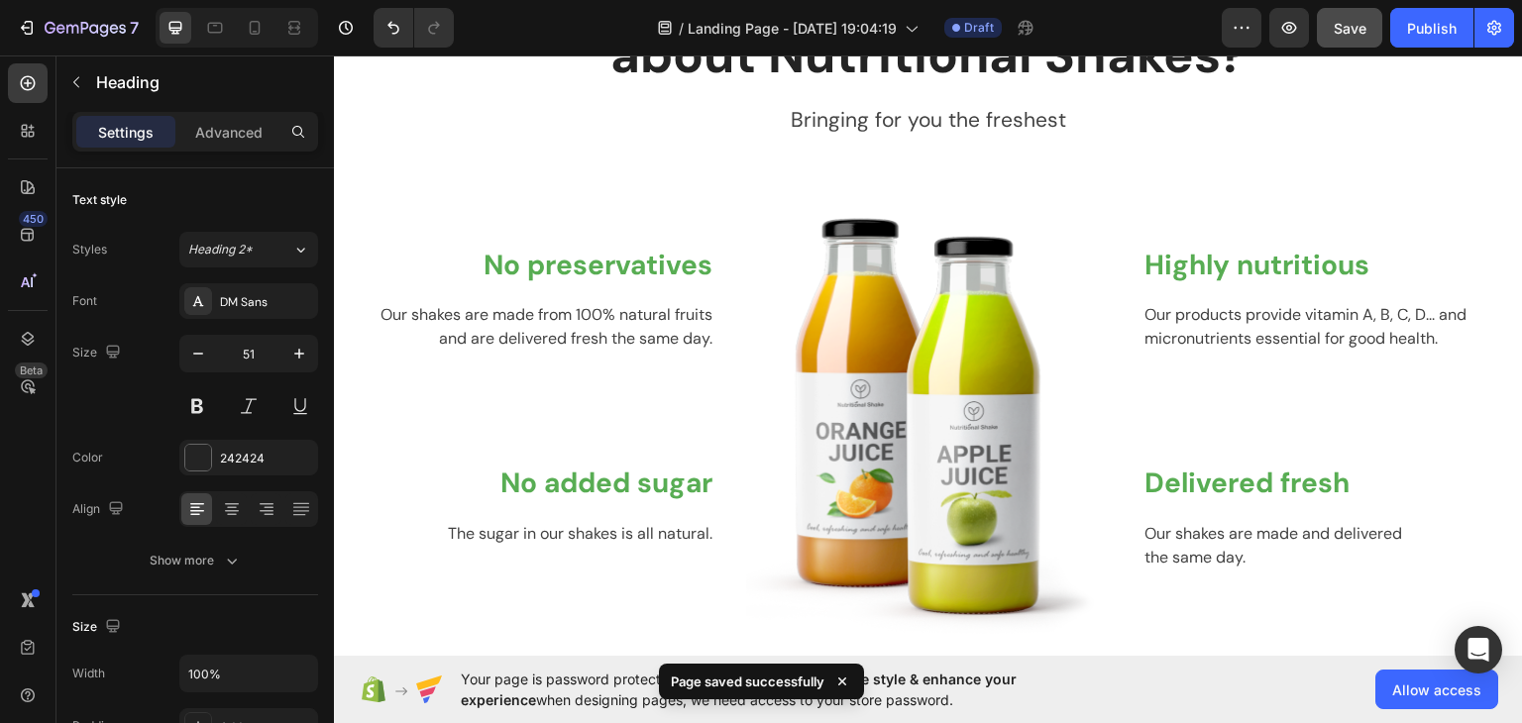
scroll to position [1714, 0]
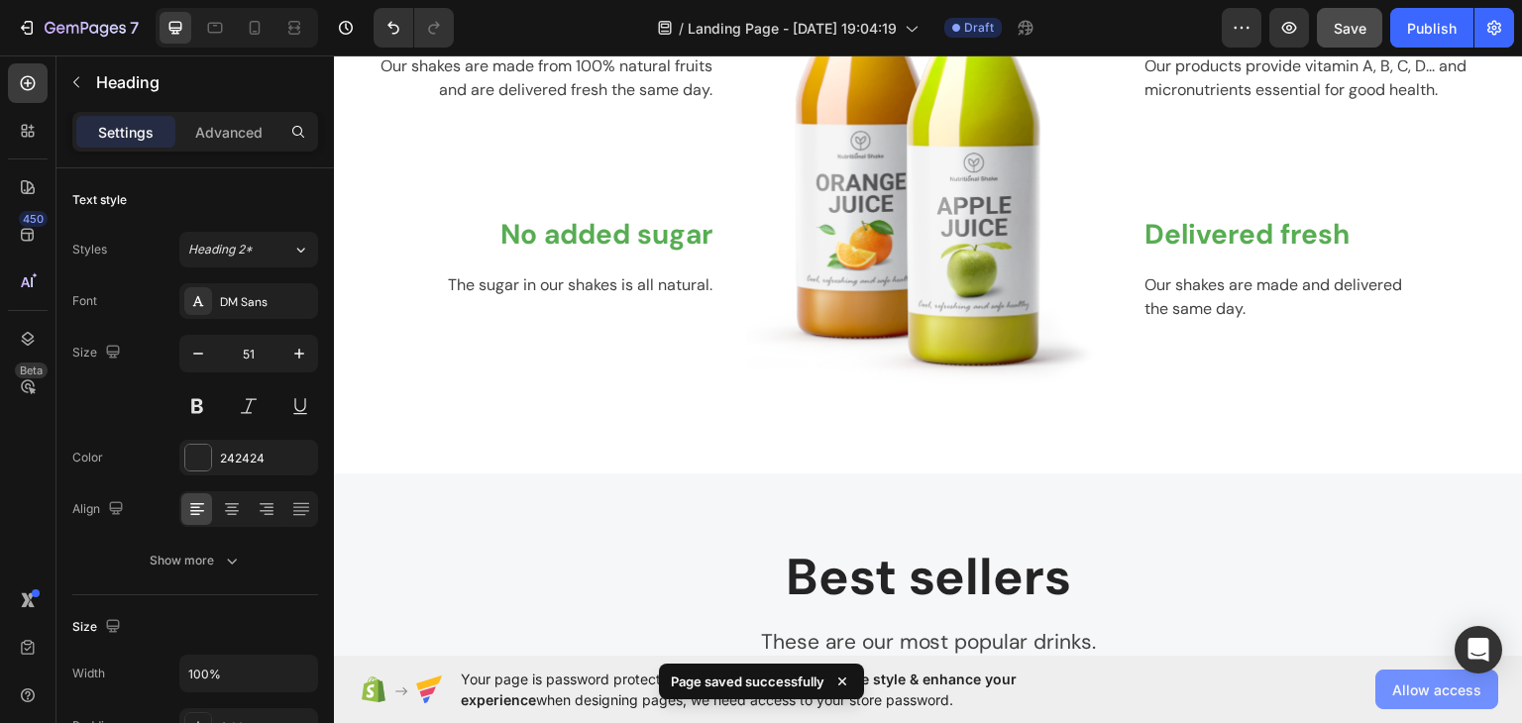
click at [1457, 697] on span "Allow access" at bounding box center [1436, 690] width 89 height 21
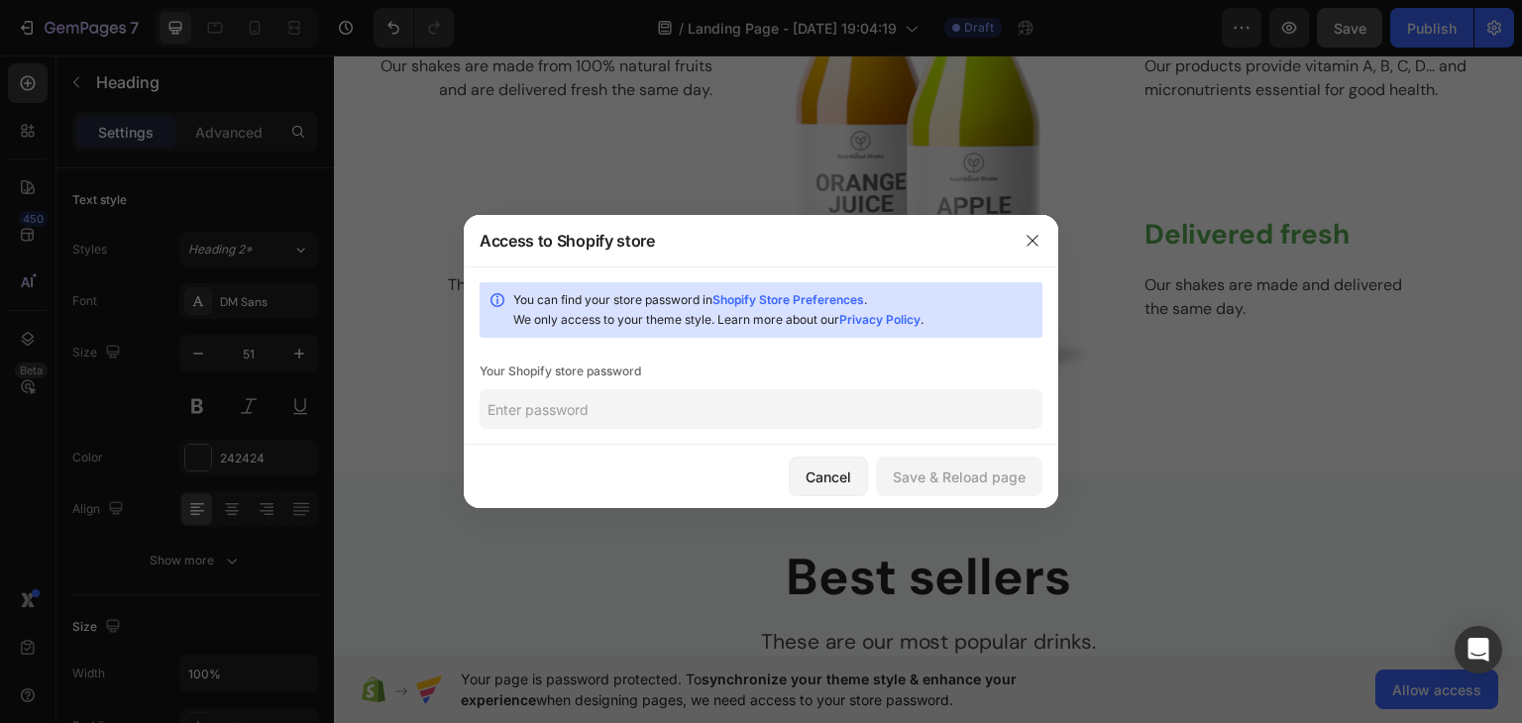
click at [814, 301] on link "Shopify Store Preferences" at bounding box center [788, 299] width 152 height 15
click at [755, 399] on input "text" at bounding box center [761, 409] width 563 height 40
paste input "@Shopify_2025"
type input "@Shopify_2025"
click at [954, 486] on div "Save & Reload page" at bounding box center [959, 477] width 133 height 21
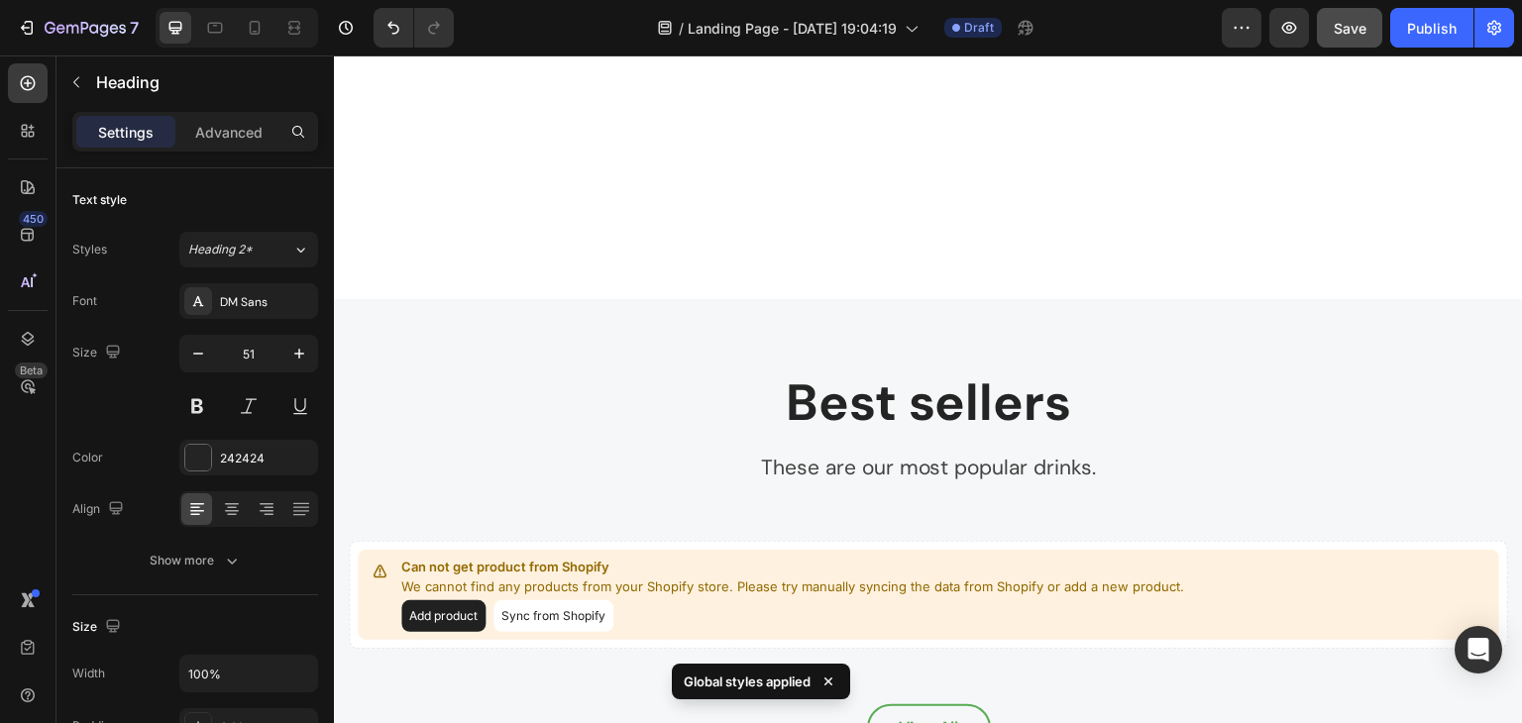
scroll to position [2279, 0]
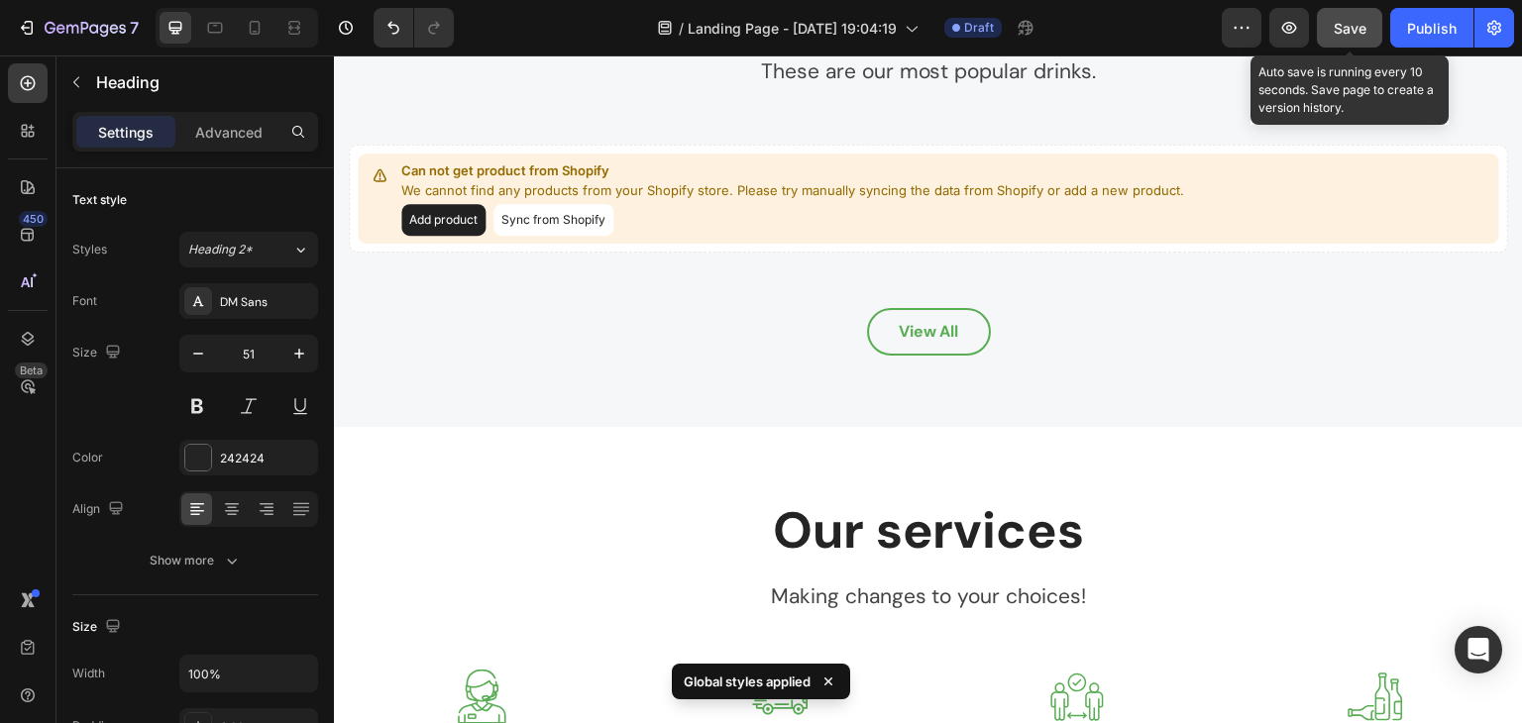
click at [1344, 41] on button "Save" at bounding box center [1349, 28] width 65 height 40
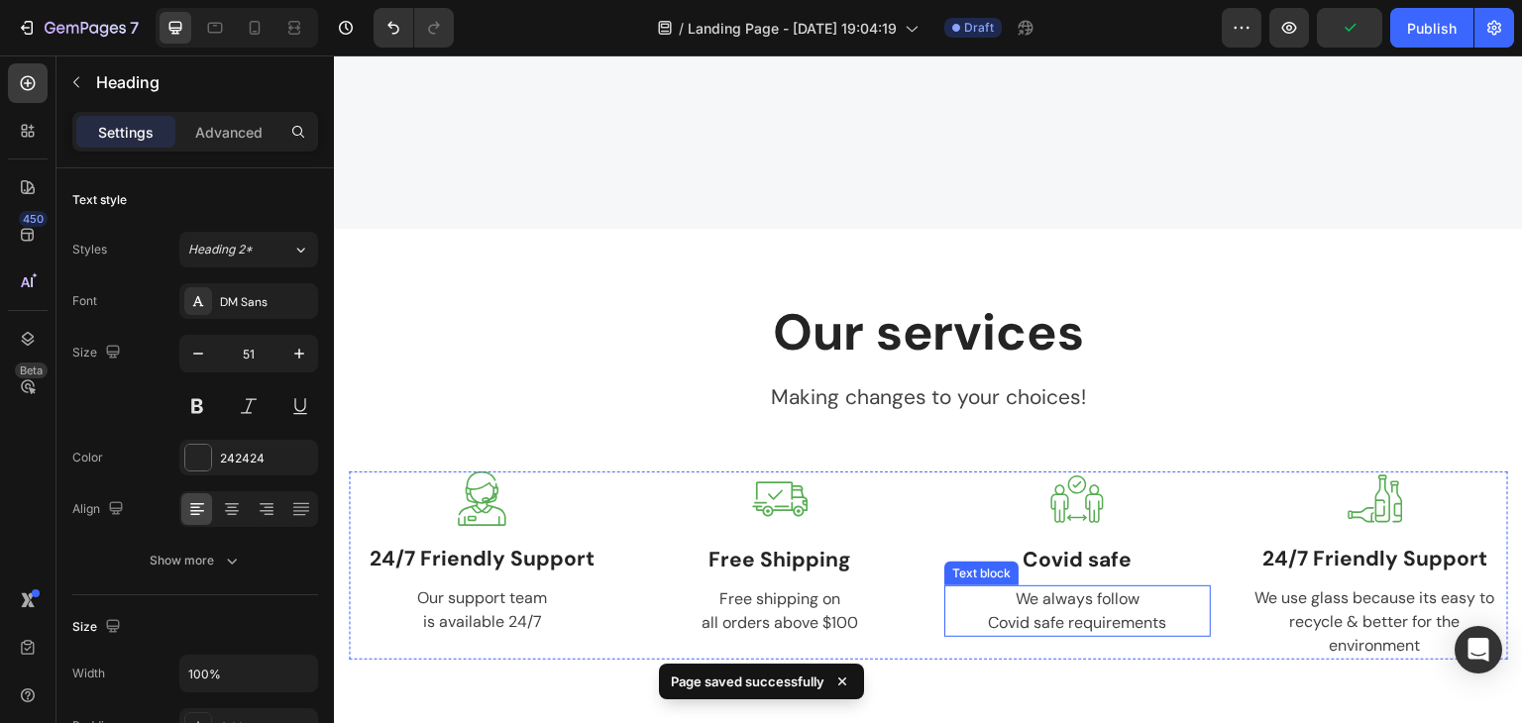
scroll to position [2675, 0]
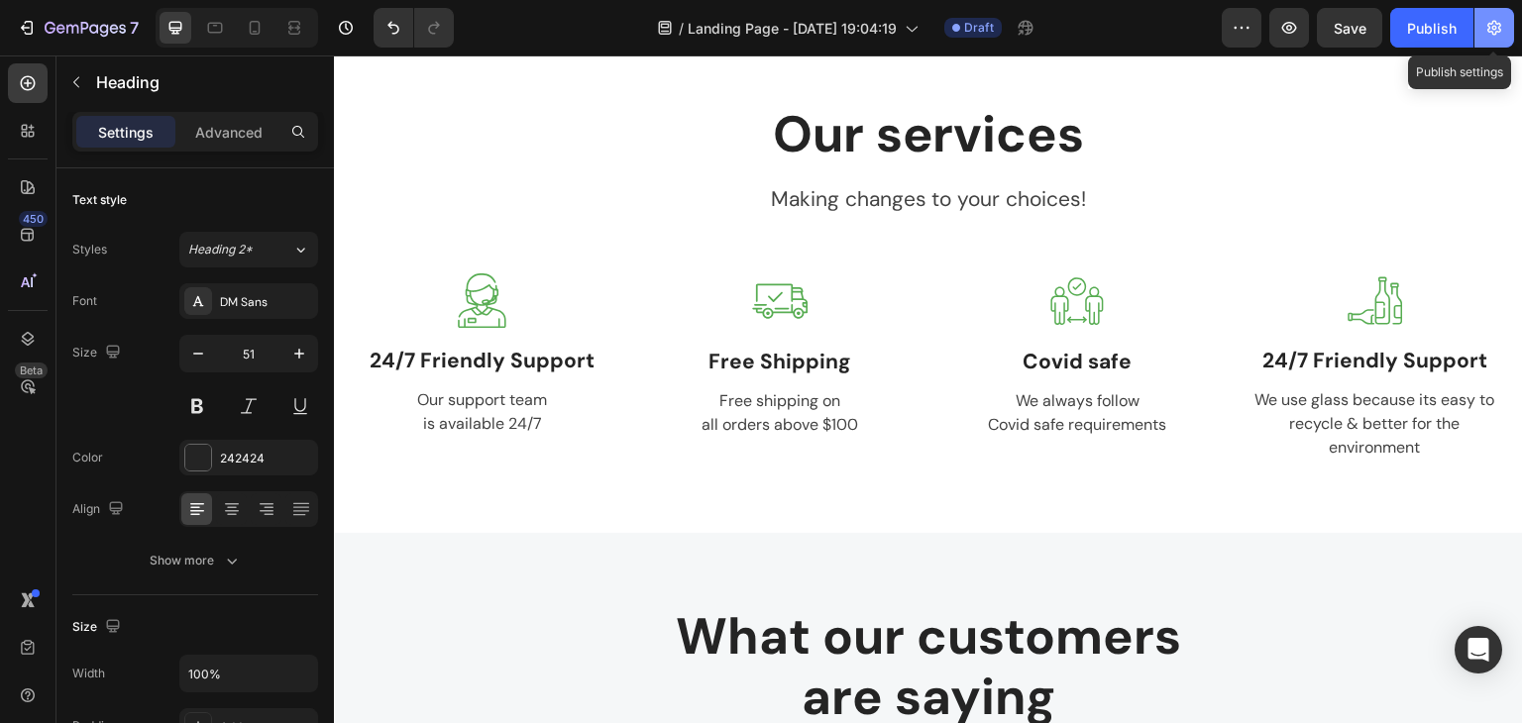
click at [1482, 31] on button "button" at bounding box center [1494, 28] width 40 height 40
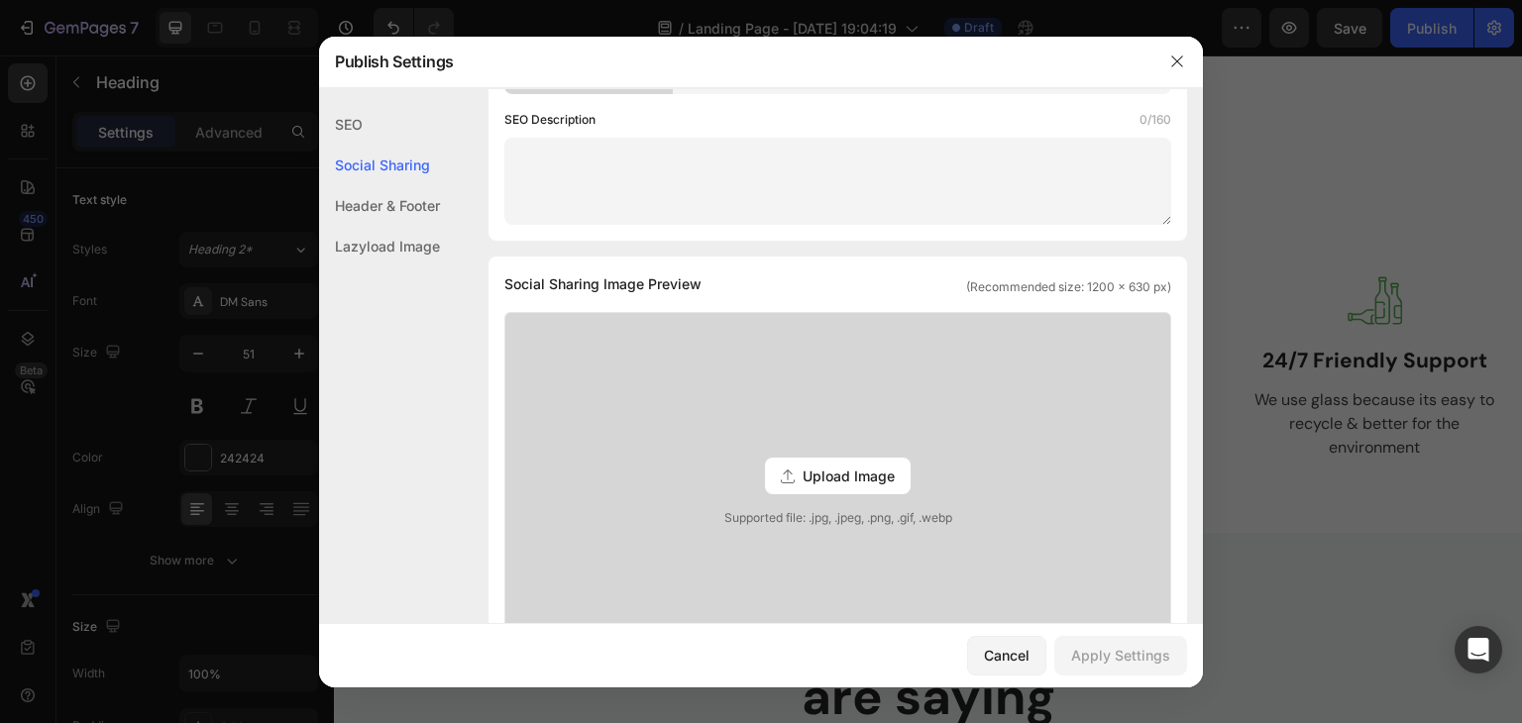
scroll to position [396, 0]
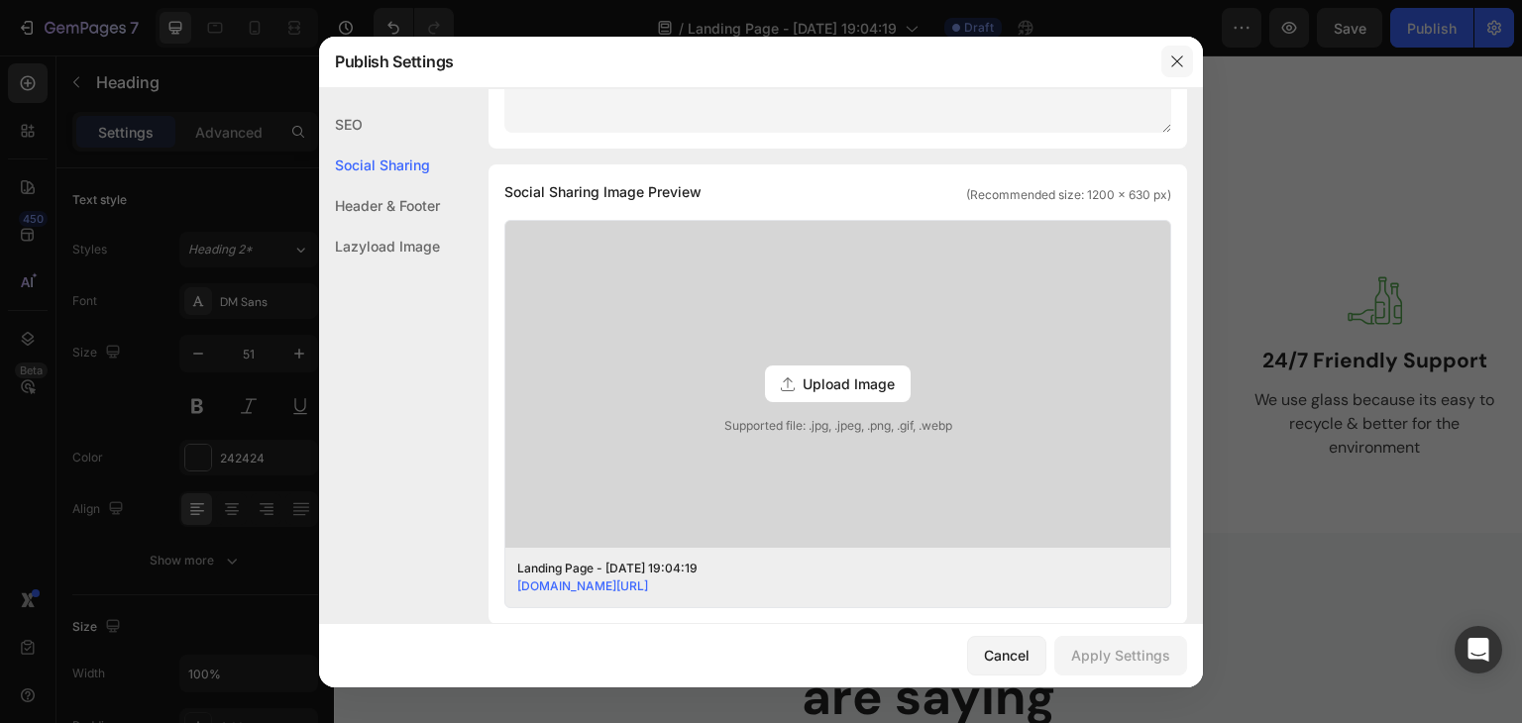
drag, startPoint x: 1173, startPoint y: 64, endPoint x: 882, endPoint y: 9, distance: 296.5
click at [1173, 64] on button "button" at bounding box center [1177, 62] width 32 height 32
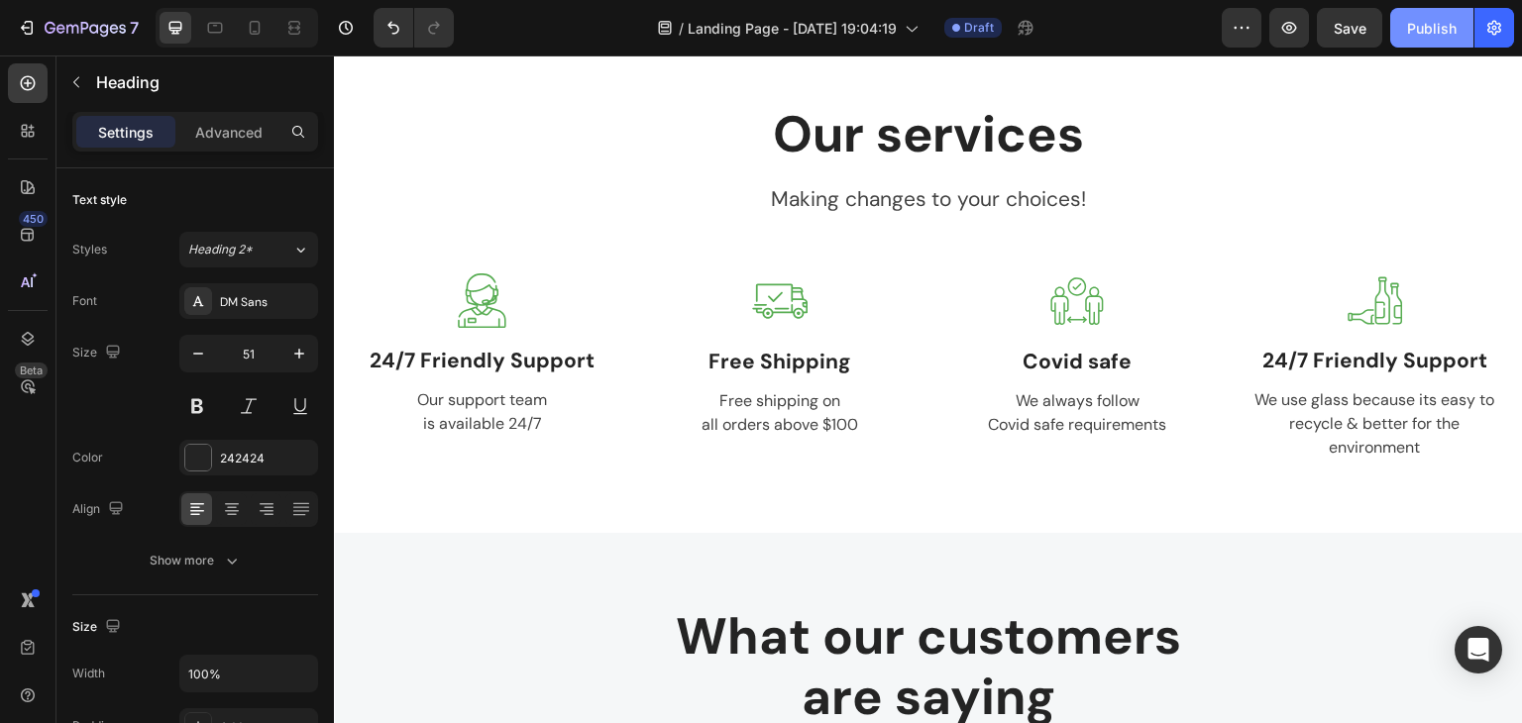
click at [1411, 30] on div "Publish" at bounding box center [1432, 28] width 50 height 21
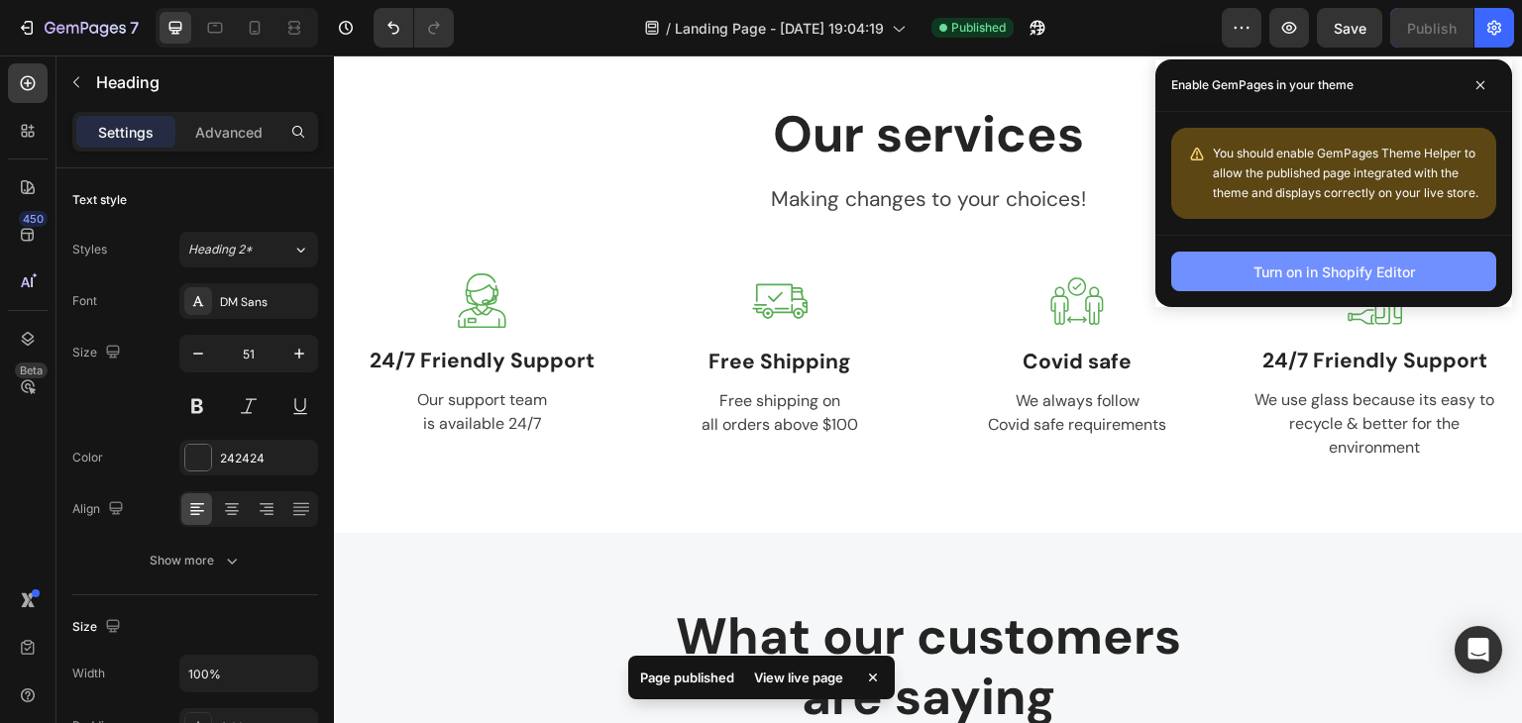
click at [1260, 278] on div "Turn on in Shopify Editor" at bounding box center [1334, 272] width 162 height 21
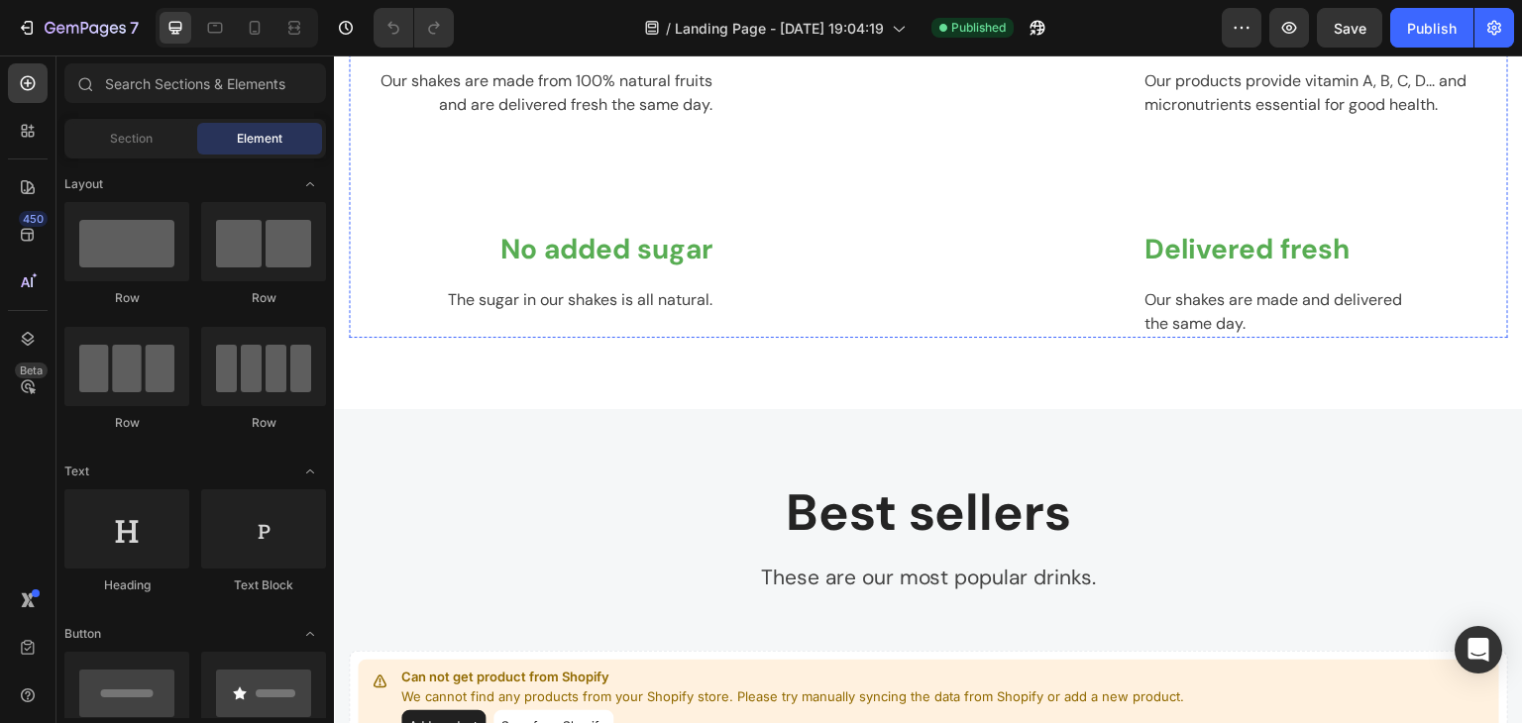
scroll to position [1585, 0]
